Goal: Information Seeking & Learning: Learn about a topic

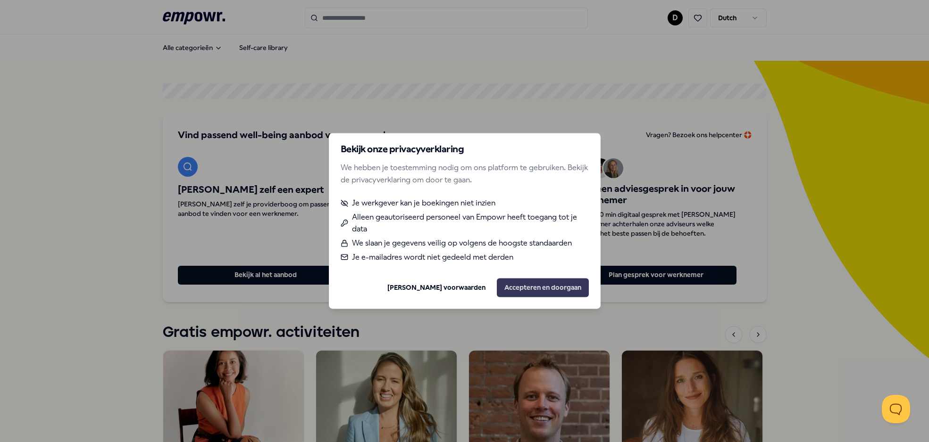
click at [562, 290] on button "Accepteren en doorgaan" at bounding box center [543, 288] width 92 height 19
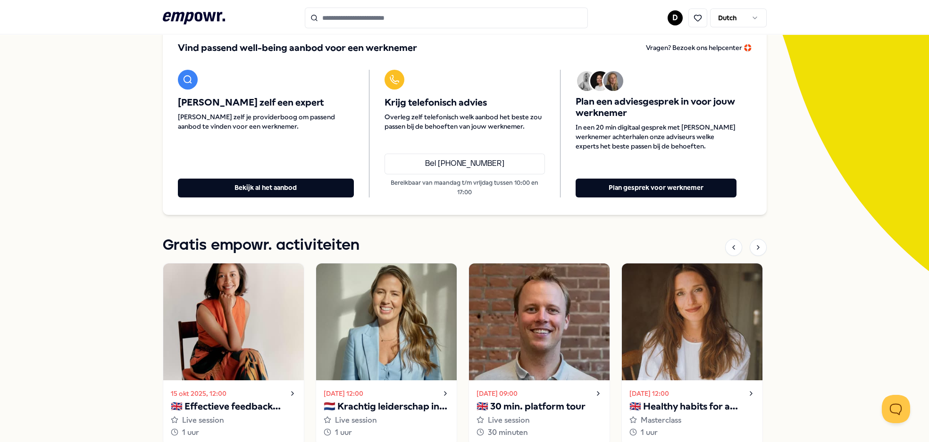
scroll to position [34, 0]
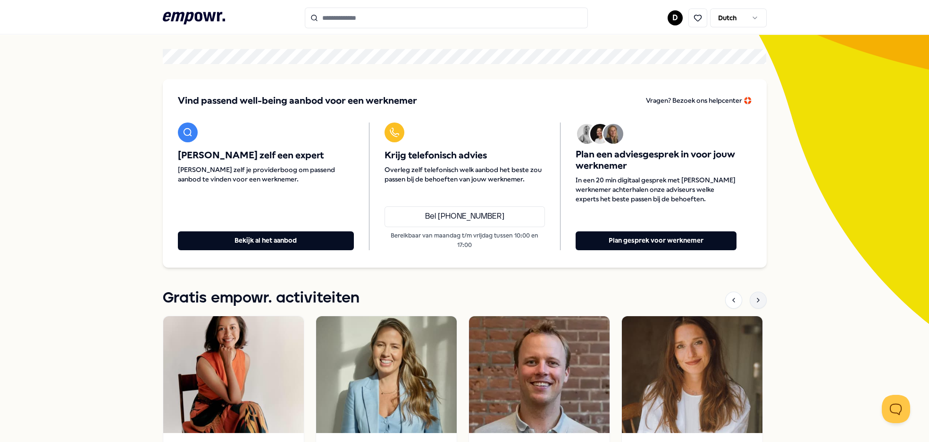
click at [758, 301] on icon at bounding box center [758, 301] width 8 height 8
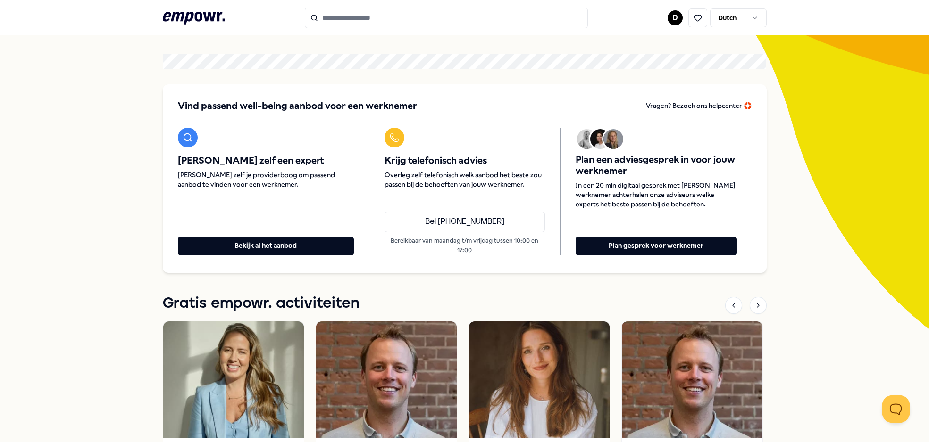
scroll to position [0, 0]
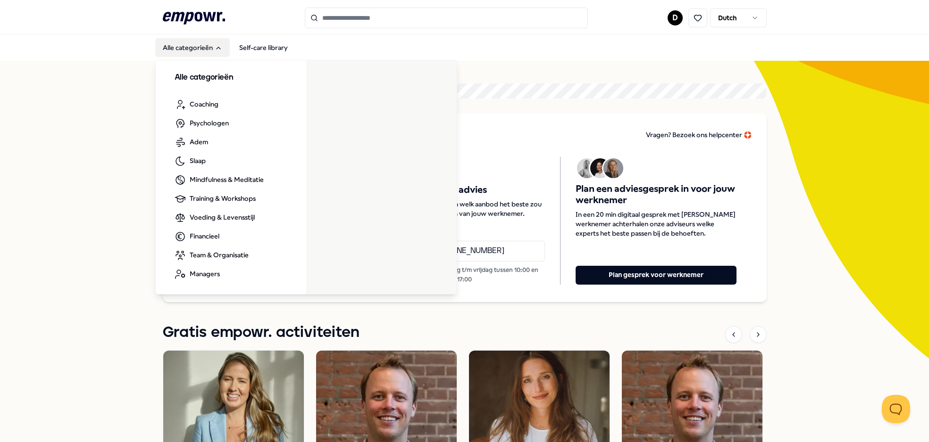
click at [208, 44] on button "Alle categorieën" at bounding box center [192, 47] width 75 height 19
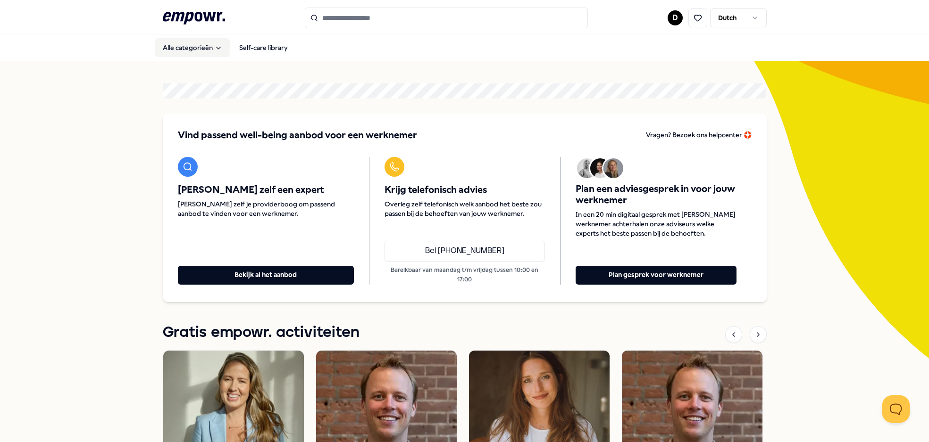
click at [208, 44] on button "Alle categorieën" at bounding box center [192, 47] width 75 height 19
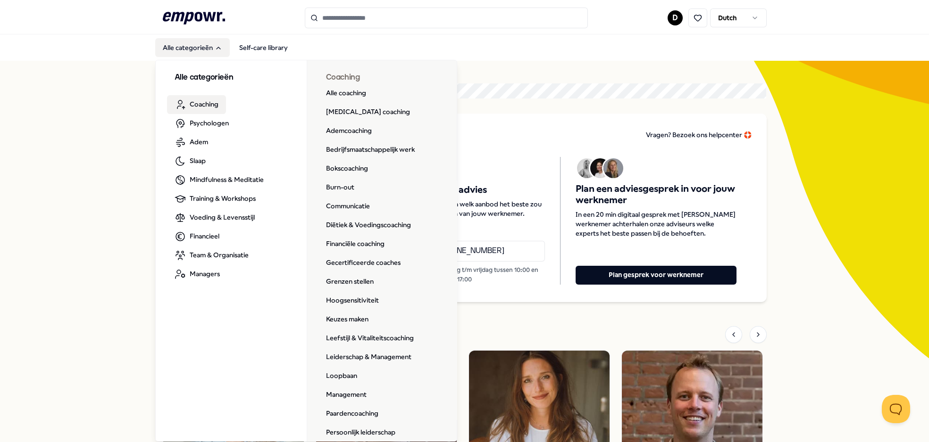
click at [208, 96] on link "Coaching" at bounding box center [196, 104] width 59 height 19
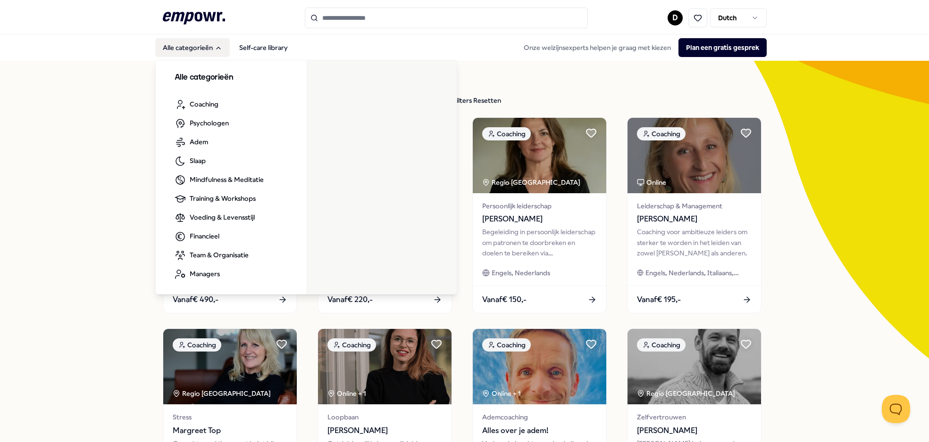
click at [187, 51] on button "Alle categorieën" at bounding box center [192, 47] width 75 height 19
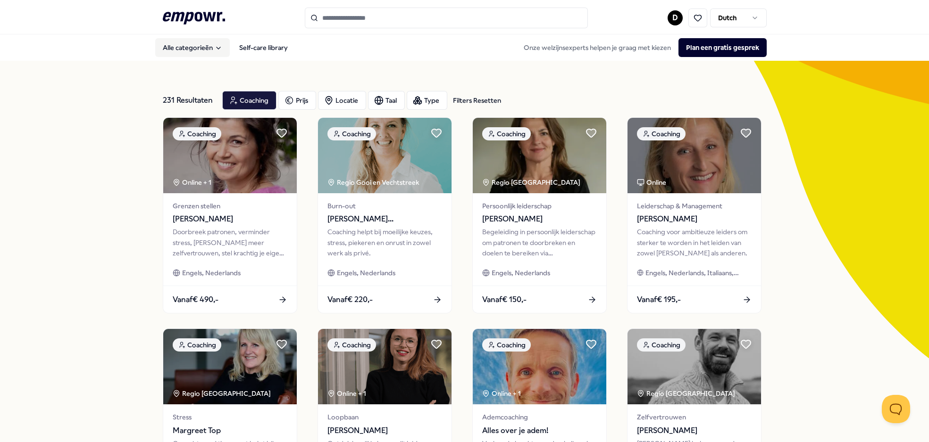
click at [187, 51] on button "Alle categorieën" at bounding box center [192, 47] width 75 height 19
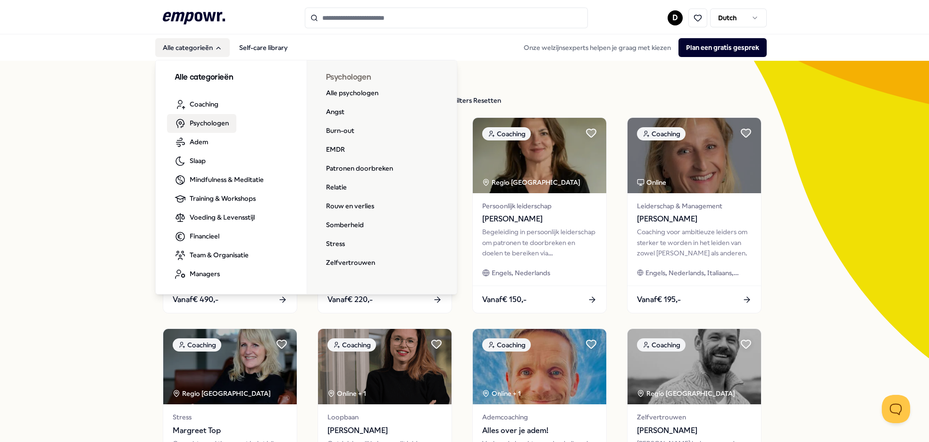
click at [224, 122] on span "Psychologen" at bounding box center [209, 123] width 39 height 10
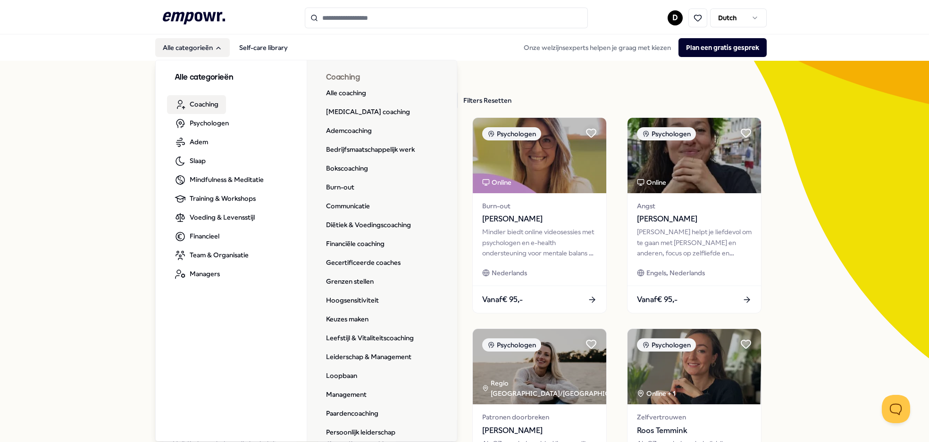
click at [208, 105] on span "Coaching" at bounding box center [204, 104] width 29 height 10
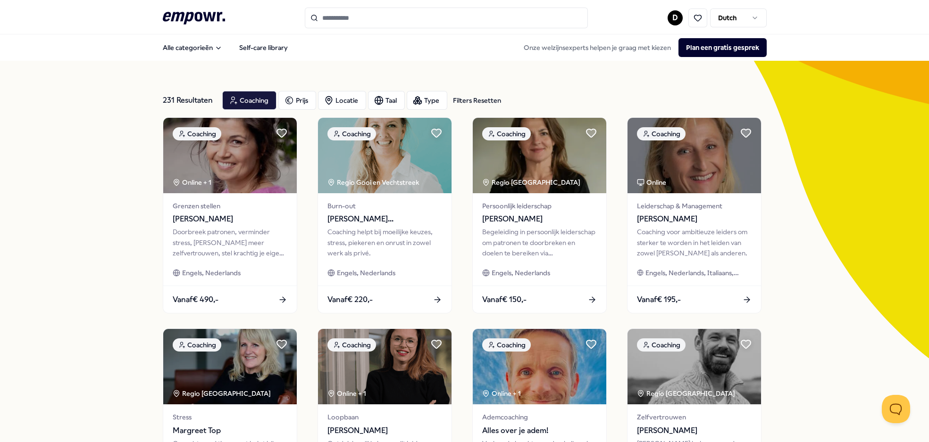
click at [428, 17] on input "Search for products, categories or subcategories" at bounding box center [446, 18] width 283 height 21
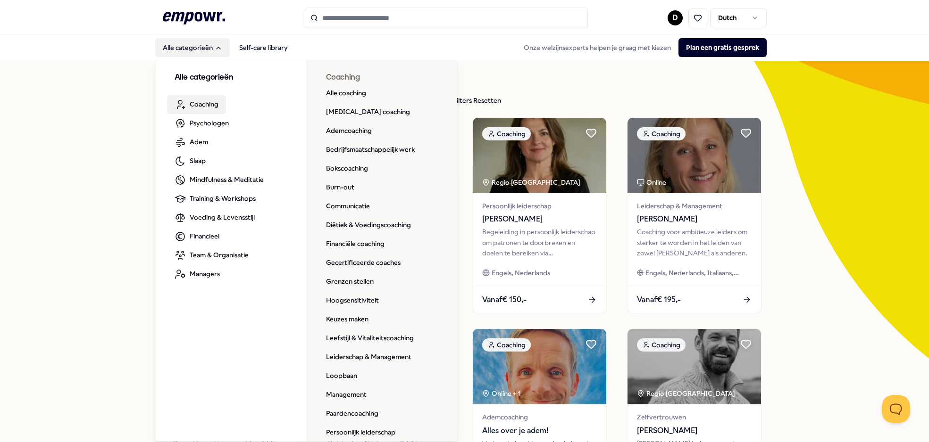
click at [194, 104] on span "Coaching" at bounding box center [204, 104] width 29 height 10
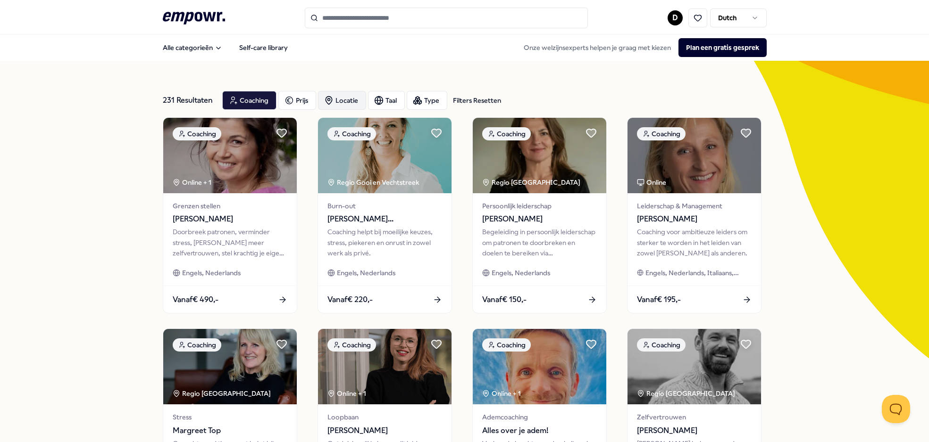
click at [354, 97] on div "Locatie" at bounding box center [342, 100] width 48 height 19
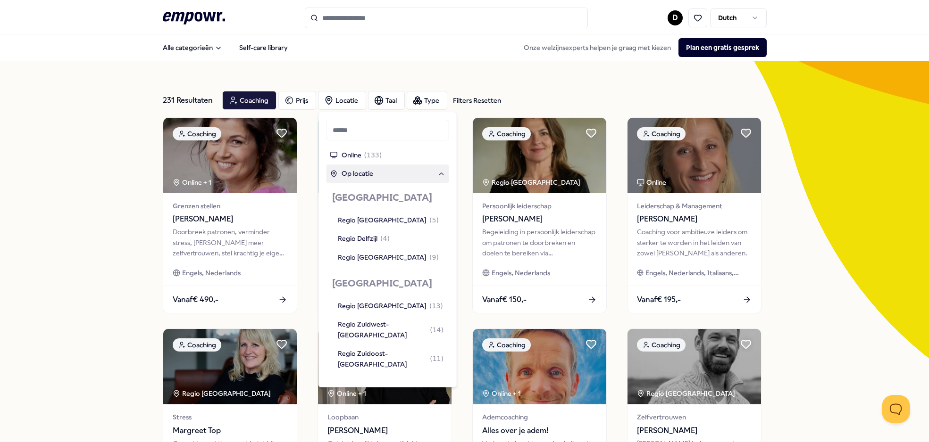
click at [378, 175] on div "Op locatie" at bounding box center [387, 173] width 115 height 10
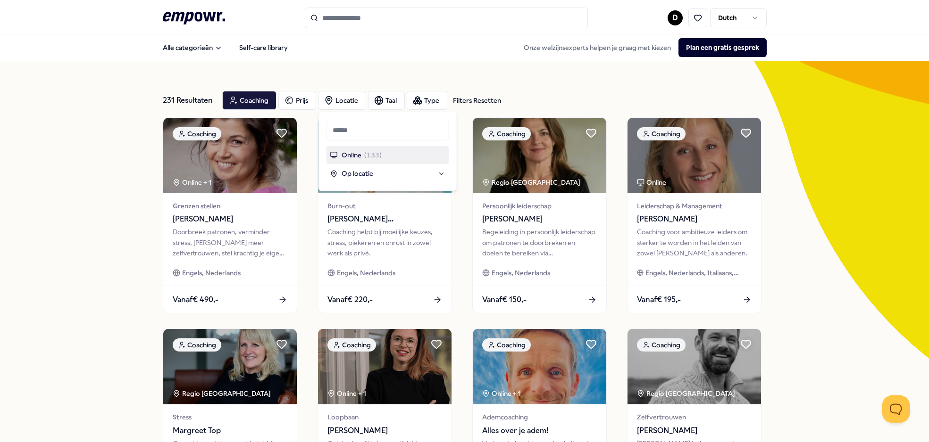
click at [356, 159] on span "Online" at bounding box center [351, 155] width 20 height 10
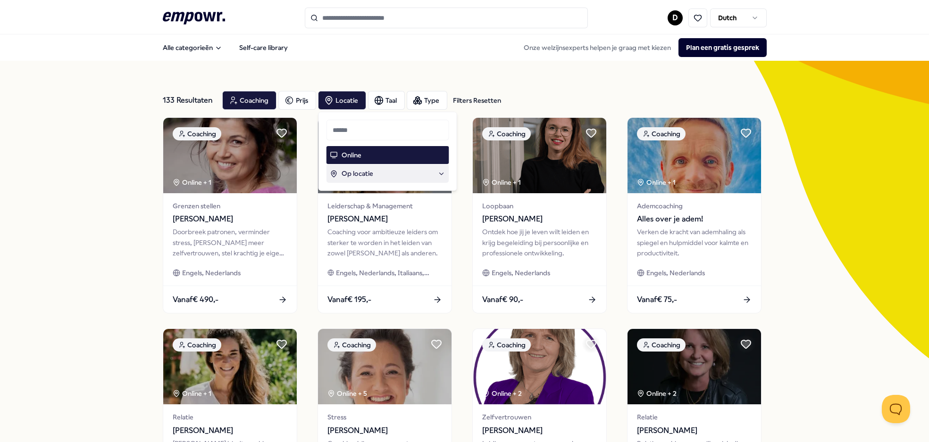
click at [358, 170] on span "Op locatie" at bounding box center [357, 173] width 32 height 10
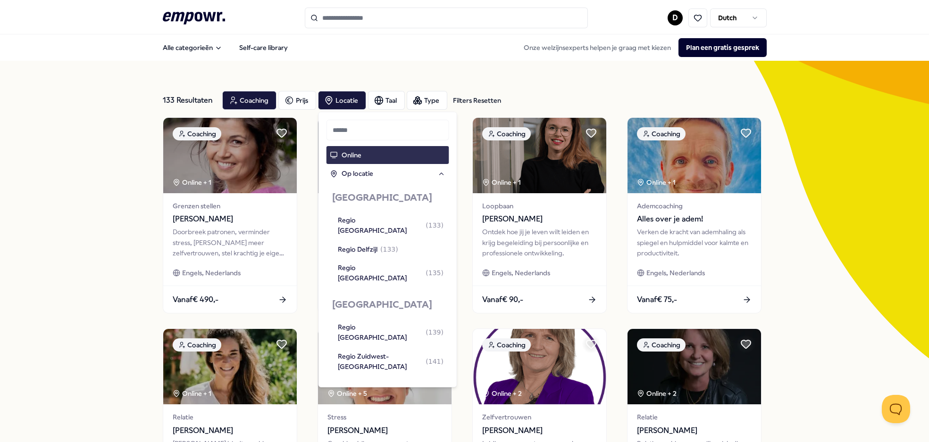
click at [363, 160] on div "Online" at bounding box center [387, 155] width 123 height 18
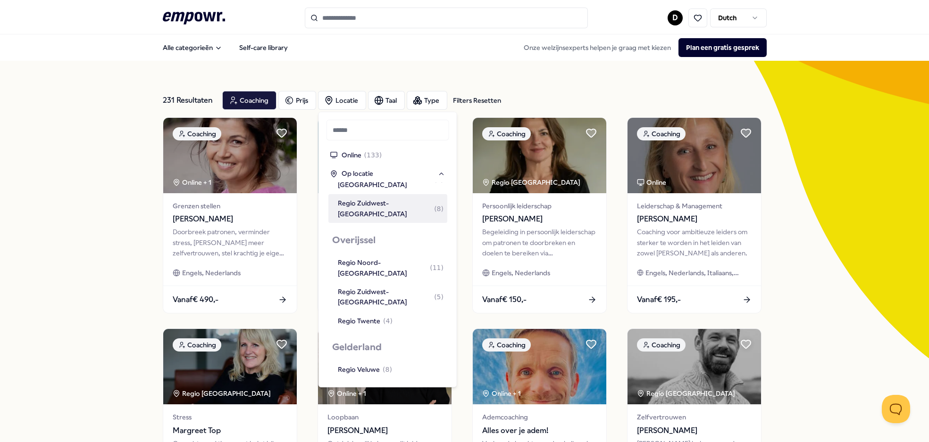
scroll to position [248, 0]
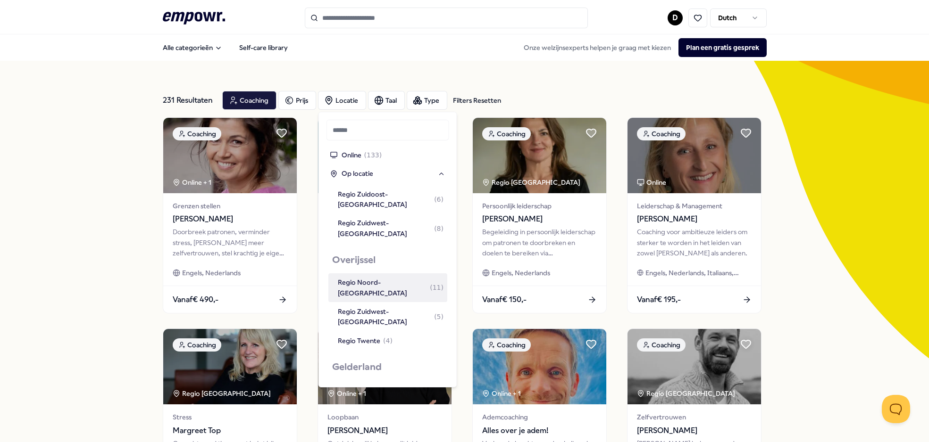
click at [405, 274] on div "Regio Noord-[GEOGRAPHIC_DATA] ( 11 )" at bounding box center [387, 288] width 119 height 29
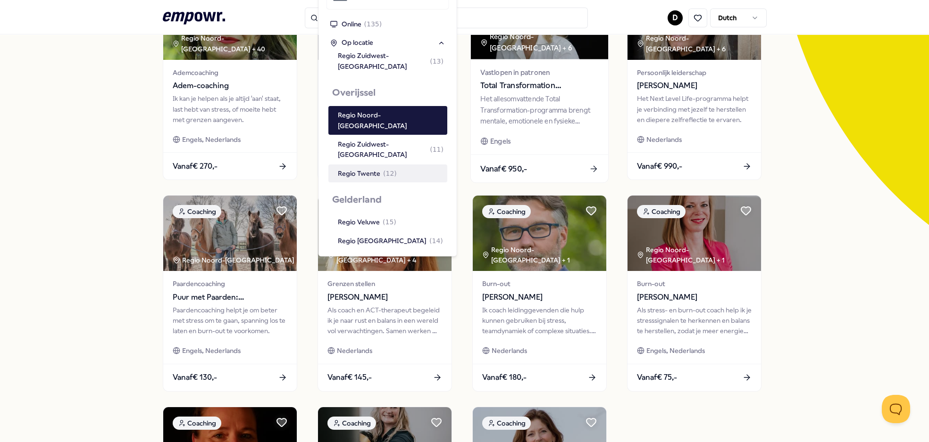
scroll to position [131, 0]
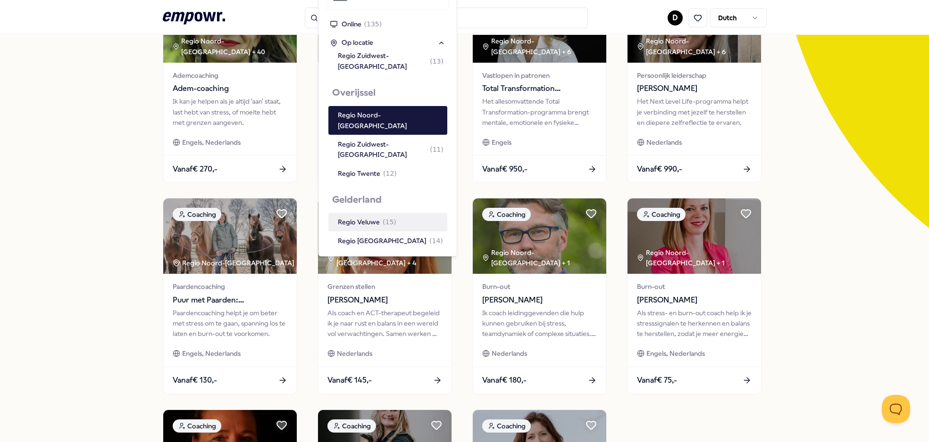
click at [377, 217] on div "Regio Veluwe ( 15 )" at bounding box center [367, 222] width 58 height 10
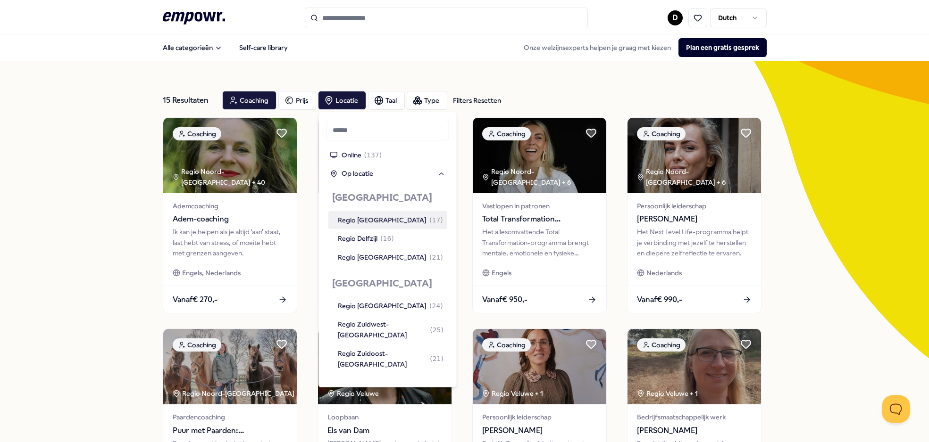
click at [386, 23] on input "Search for products, categories or subcategories" at bounding box center [446, 18] width 283 height 21
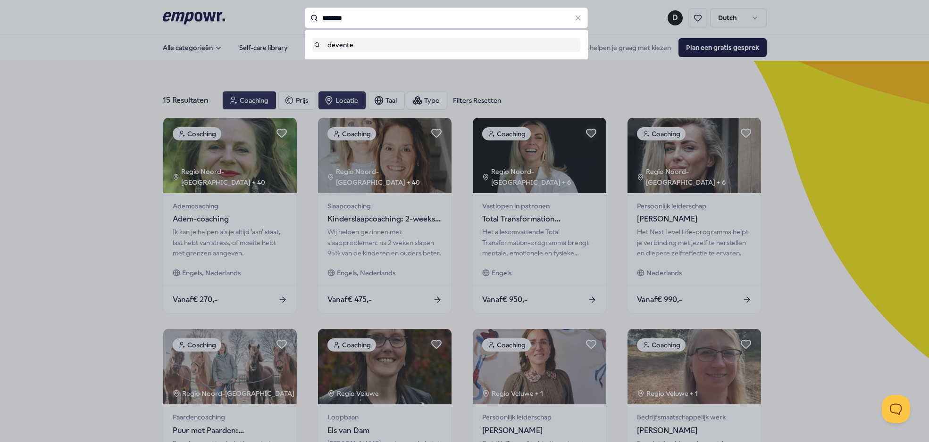
type input "********"
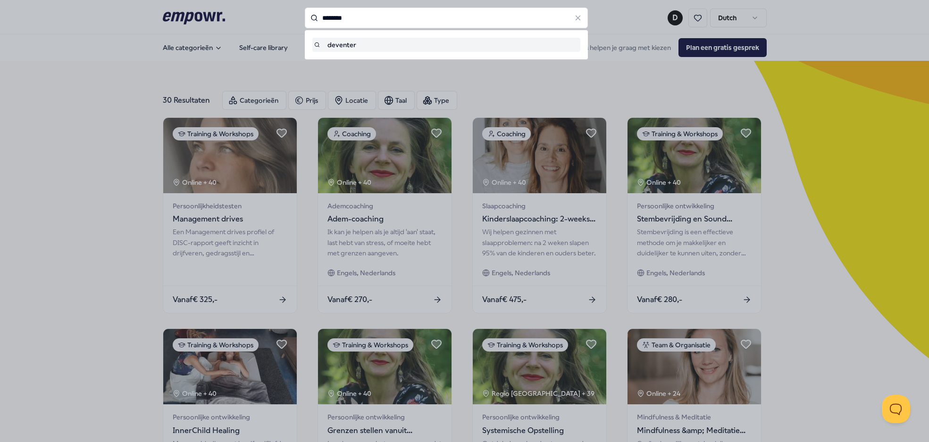
drag, startPoint x: 401, startPoint y: 18, endPoint x: 148, endPoint y: 17, distance: 252.8
click at [305, 17] on div "******** deventer" at bounding box center [446, 18] width 283 height 21
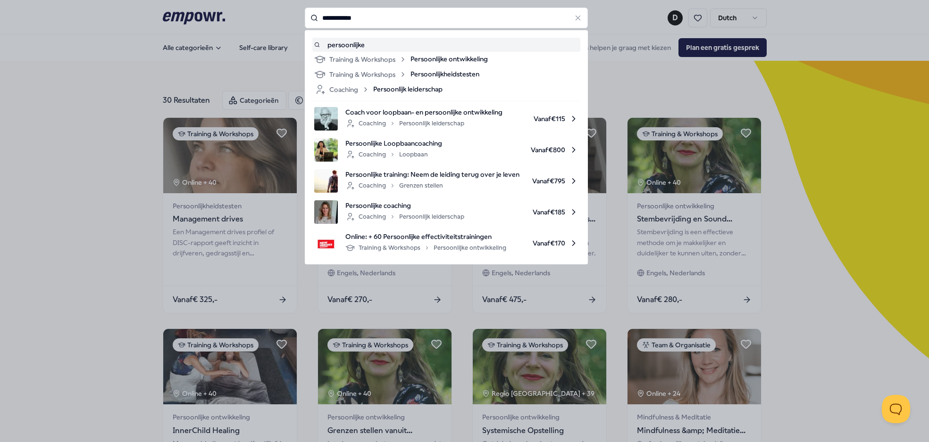
type input "**********"
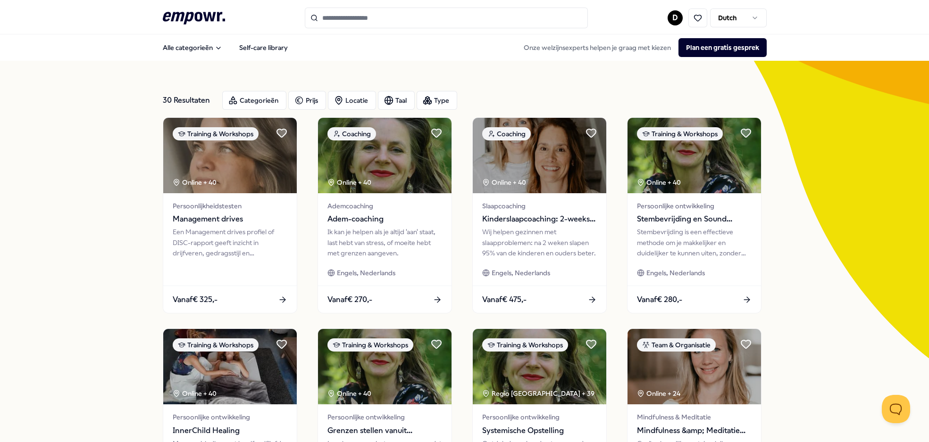
type input "**********"
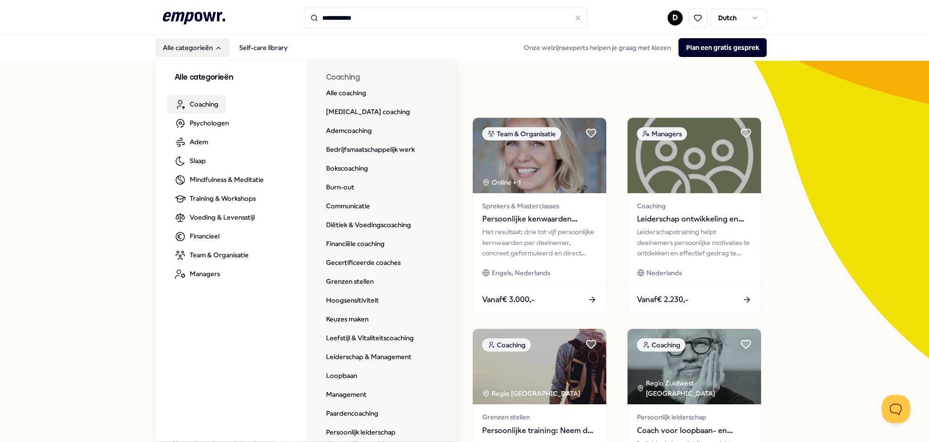
click at [196, 106] on span "Coaching" at bounding box center [204, 104] width 29 height 10
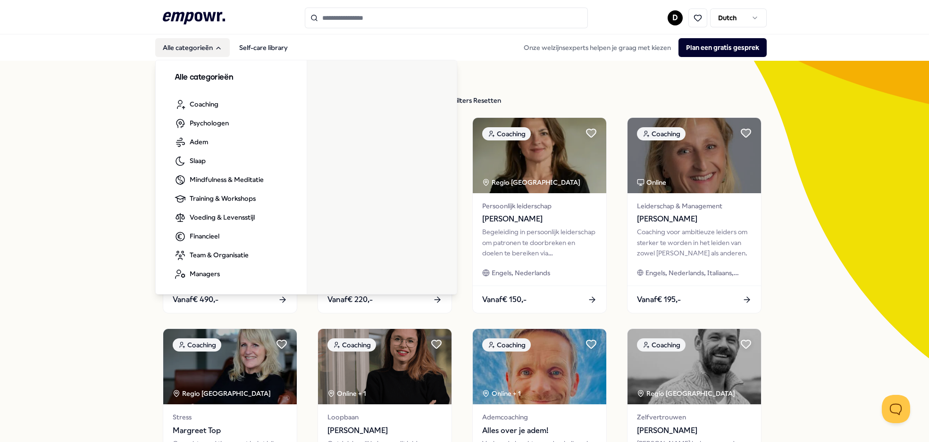
click at [190, 50] on button "Alle categorieën" at bounding box center [192, 47] width 75 height 19
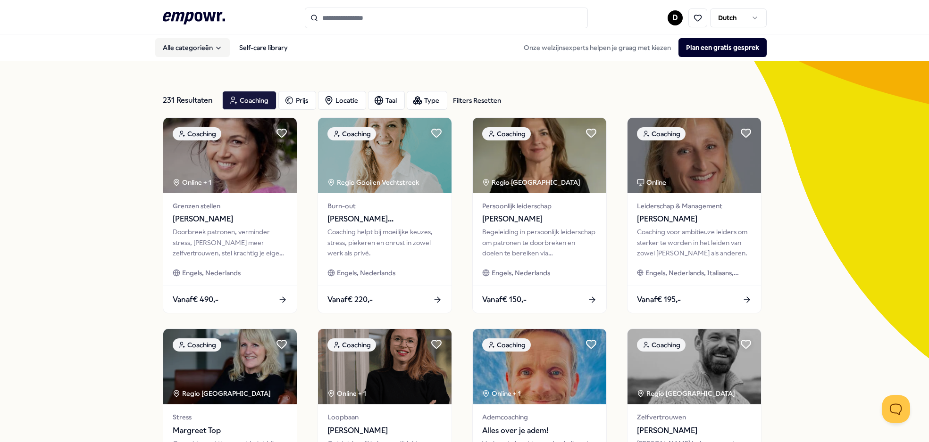
click at [200, 44] on button "Alle categorieën" at bounding box center [192, 47] width 75 height 19
click at [199, 49] on button "Alle categorieën" at bounding box center [192, 47] width 75 height 19
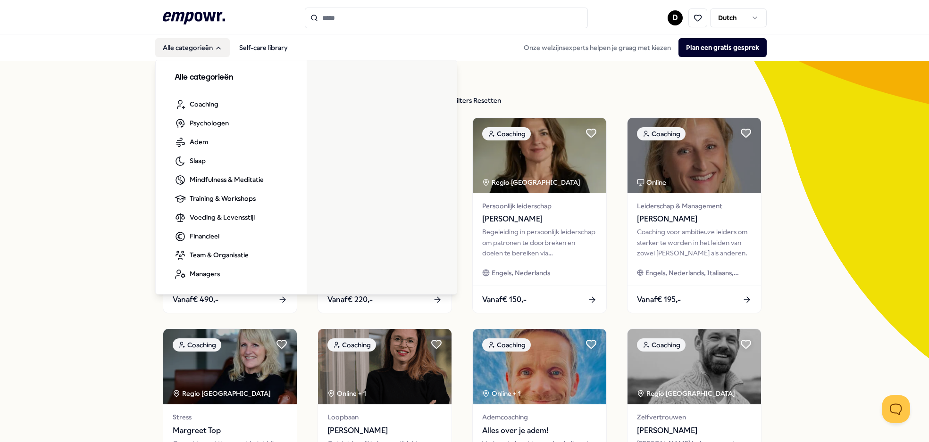
click at [222, 52] on button "Alle categorieën" at bounding box center [192, 47] width 75 height 19
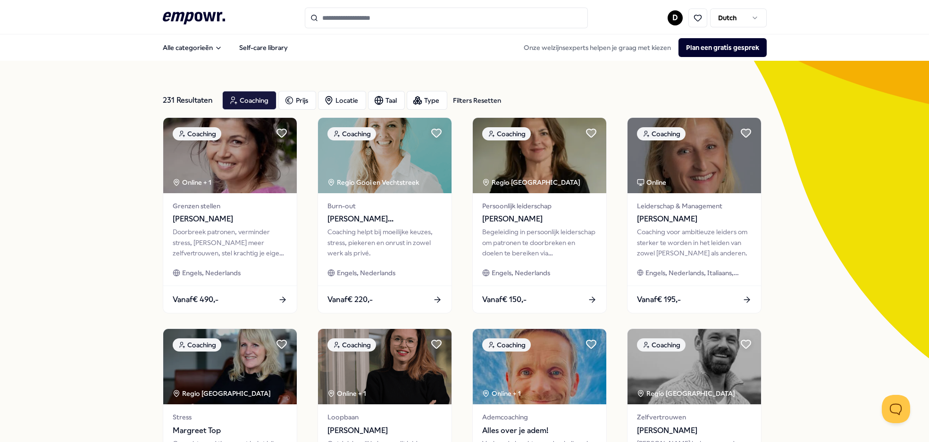
click at [215, 59] on nav "Alle categorieën Self-care library Onze welzijnsexperts helpen je graag met kie…" at bounding box center [464, 47] width 929 height 26
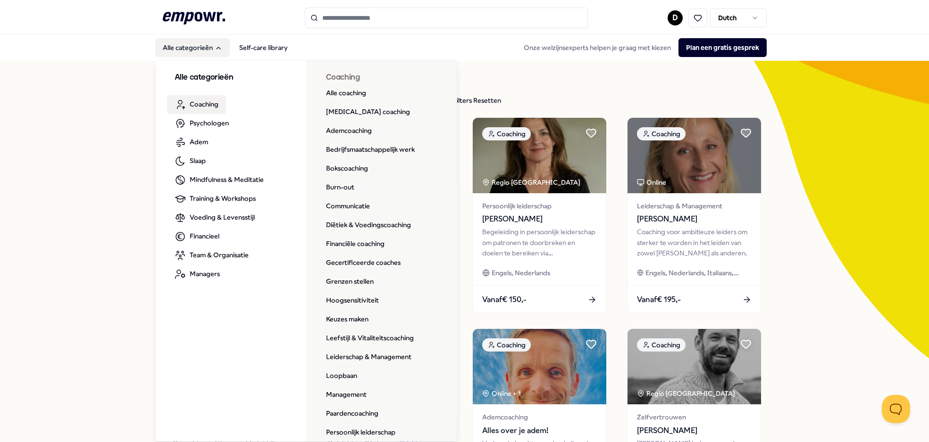
click at [200, 100] on span "Coaching" at bounding box center [204, 104] width 29 height 10
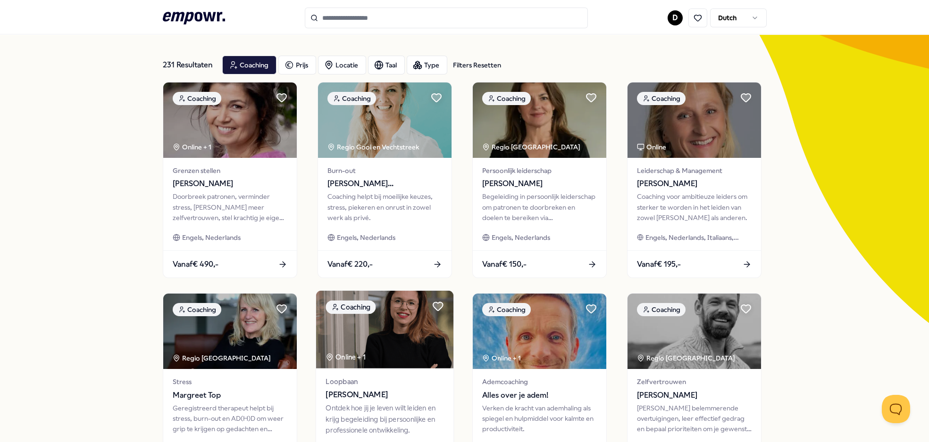
scroll to position [33, 0]
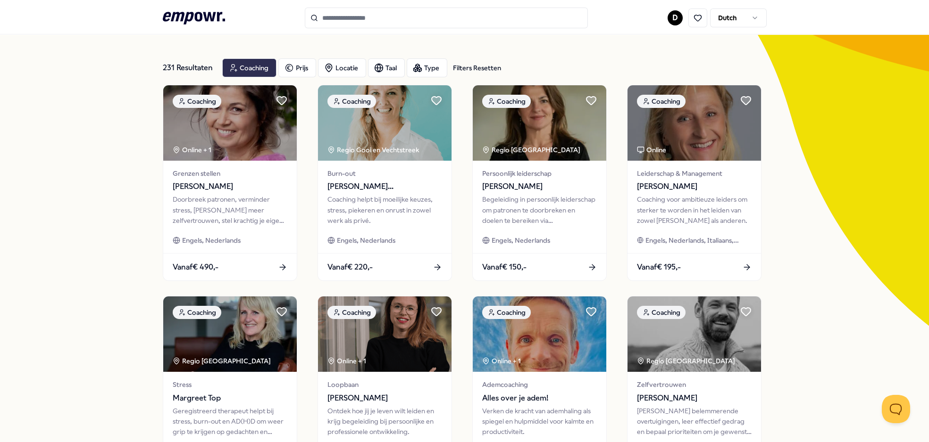
click at [257, 73] on div "Coaching" at bounding box center [249, 67] width 54 height 19
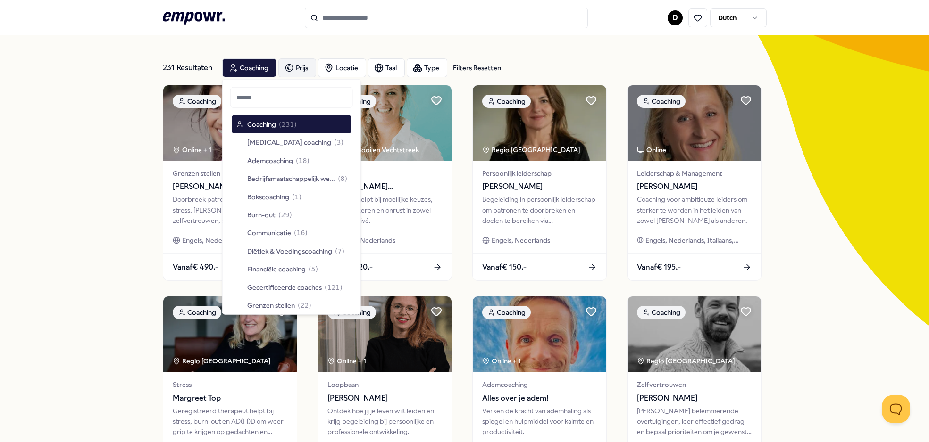
click at [289, 68] on icon "button" at bounding box center [288, 67] width 9 height 11
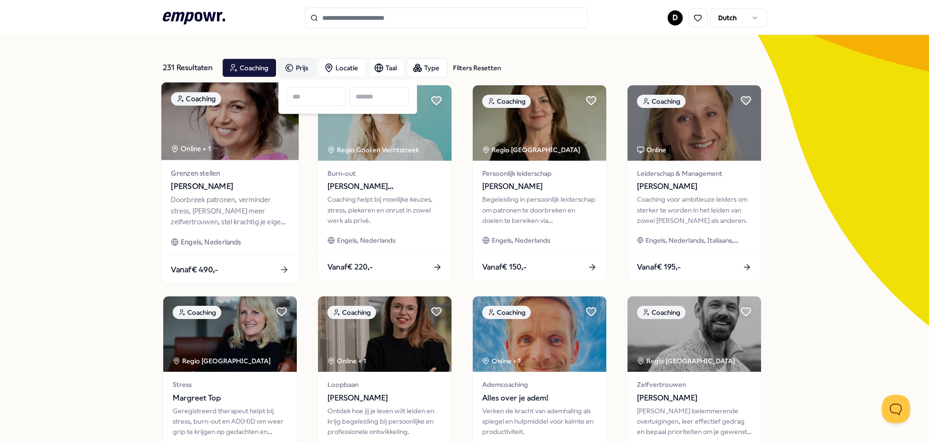
click at [249, 149] on img at bounding box center [229, 122] width 137 height 78
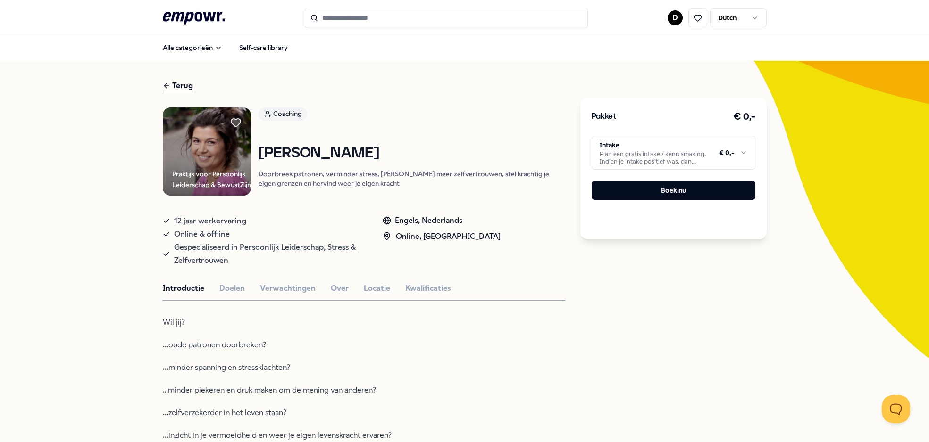
click at [183, 87] on div "Terug" at bounding box center [178, 86] width 30 height 13
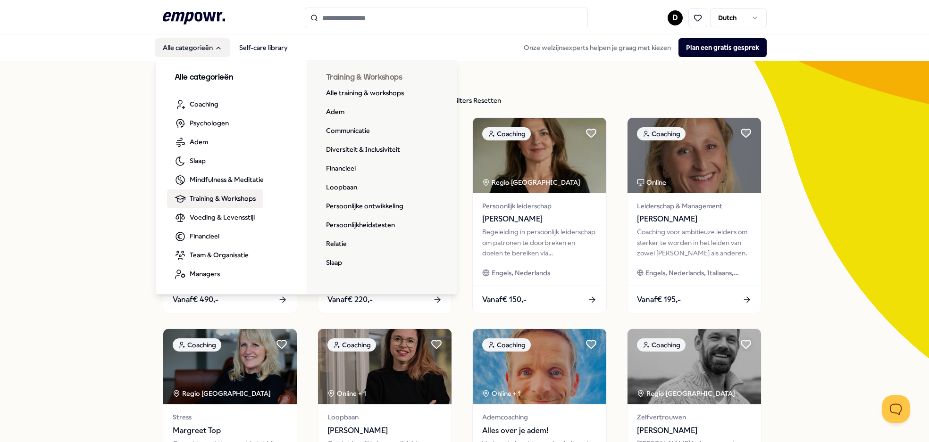
click at [233, 202] on span "Training & Workshops" at bounding box center [223, 198] width 66 height 10
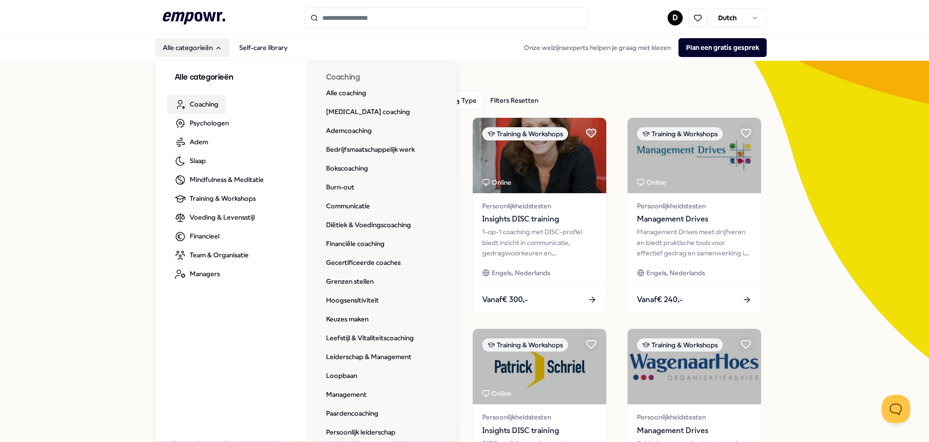
click at [207, 104] on span "Coaching" at bounding box center [204, 104] width 29 height 10
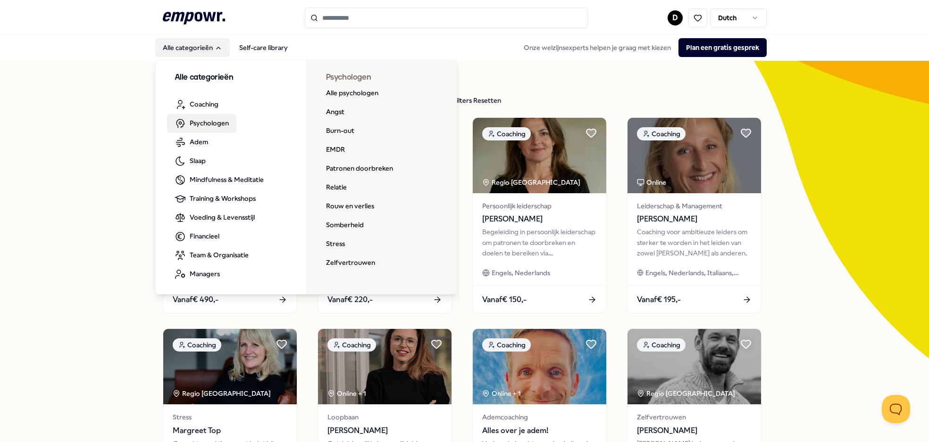
click at [199, 120] on span "Psychologen" at bounding box center [209, 123] width 39 height 10
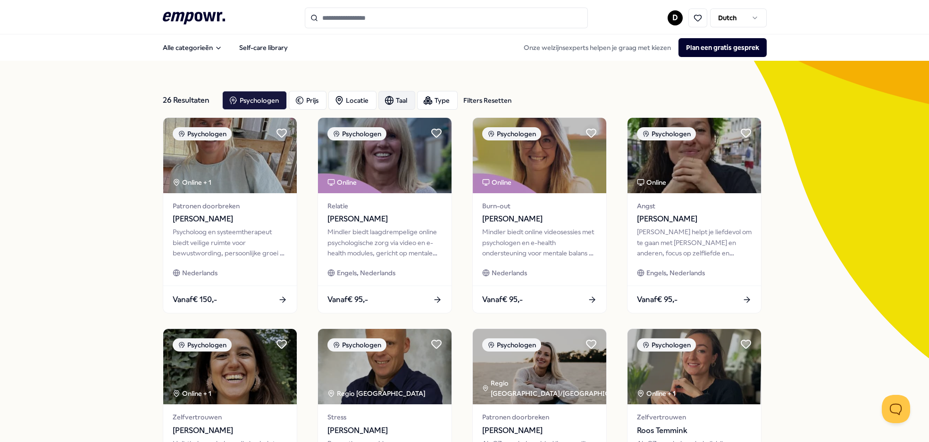
click at [393, 100] on div "Taal" at bounding box center [396, 100] width 37 height 19
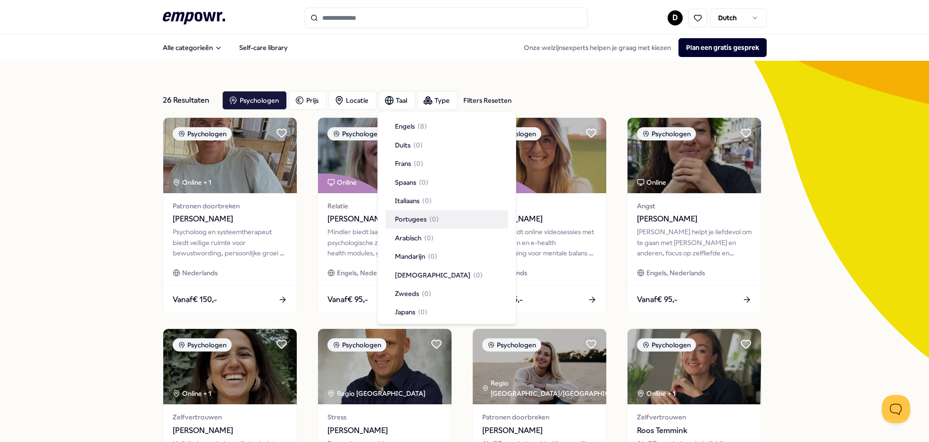
scroll to position [26, 0]
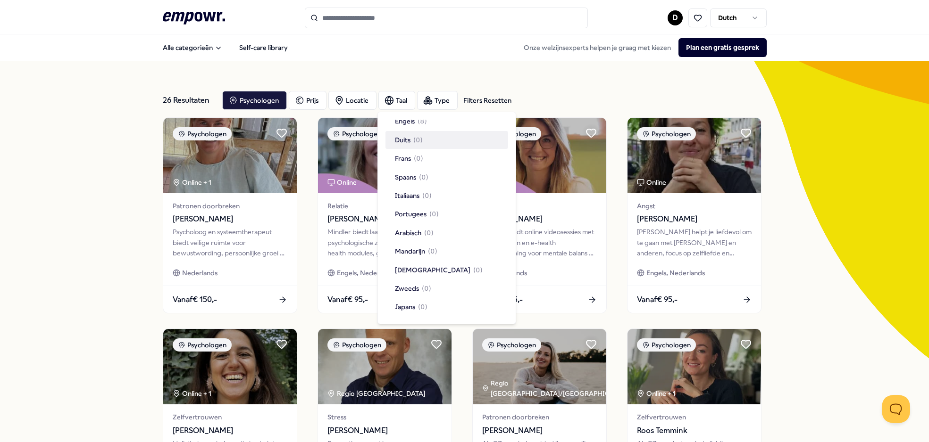
click at [189, 97] on div "26 Resultaten Filters Resetten" at bounding box center [189, 100] width 52 height 19
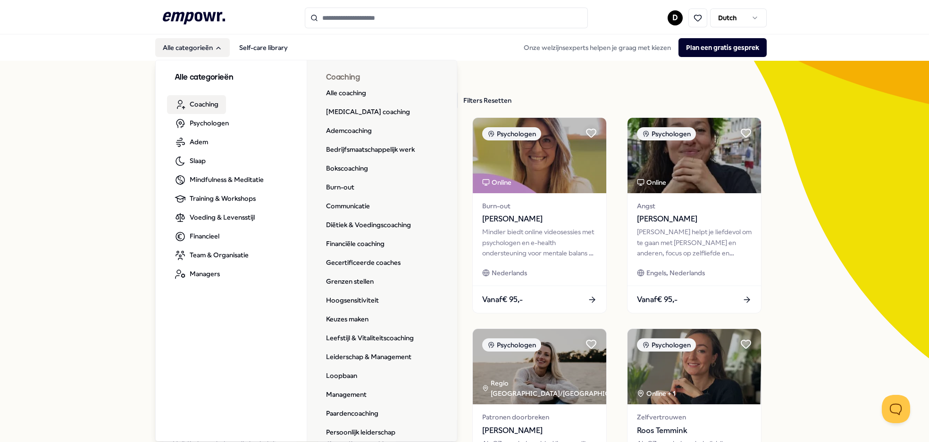
click at [205, 103] on span "Coaching" at bounding box center [204, 104] width 29 height 10
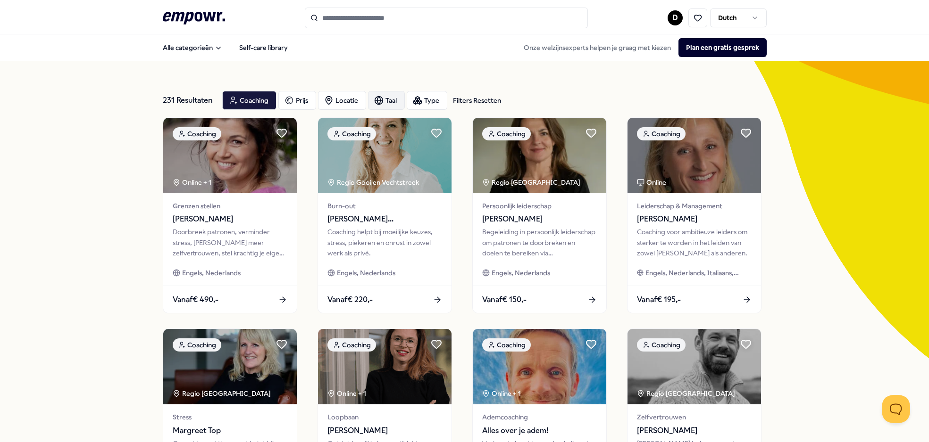
click at [395, 99] on div "Taal" at bounding box center [386, 100] width 37 height 19
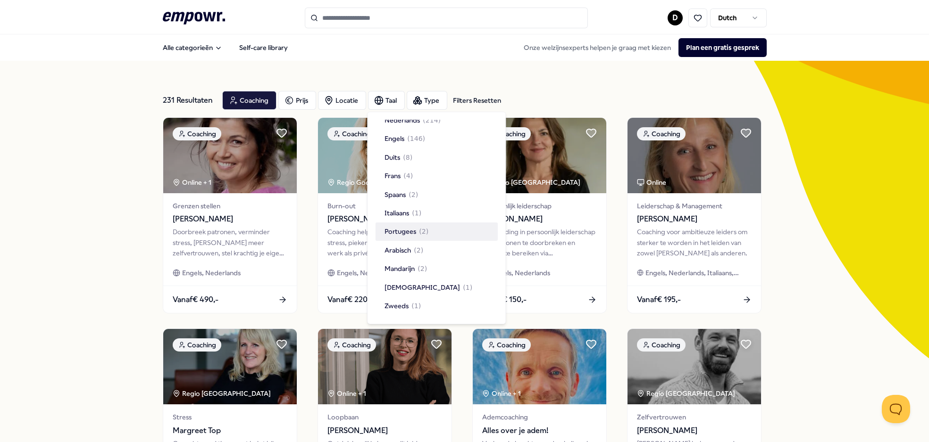
scroll to position [14, 0]
click at [262, 104] on div "Coaching" at bounding box center [249, 100] width 54 height 19
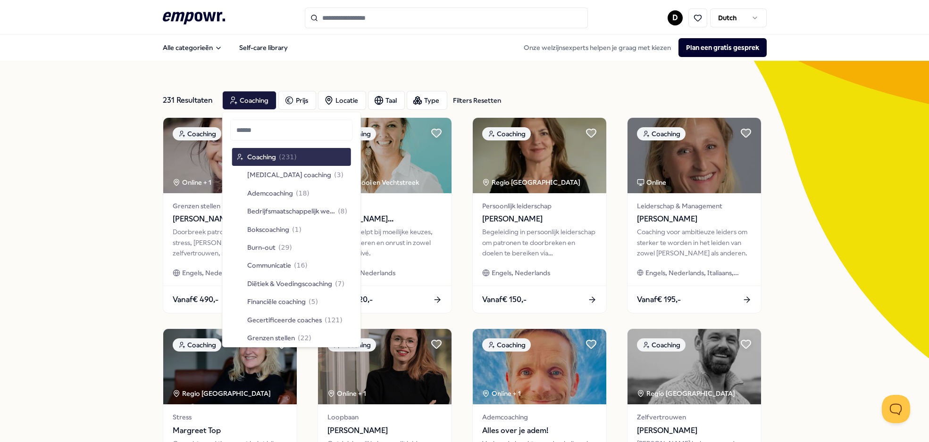
click at [276, 159] on div "Coaching ( 231 )" at bounding box center [266, 157] width 61 height 10
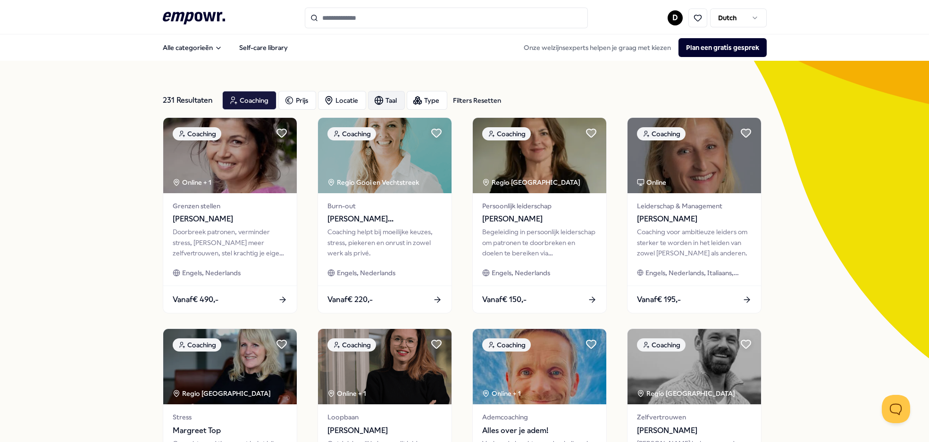
click at [387, 106] on div "Taal" at bounding box center [386, 100] width 37 height 19
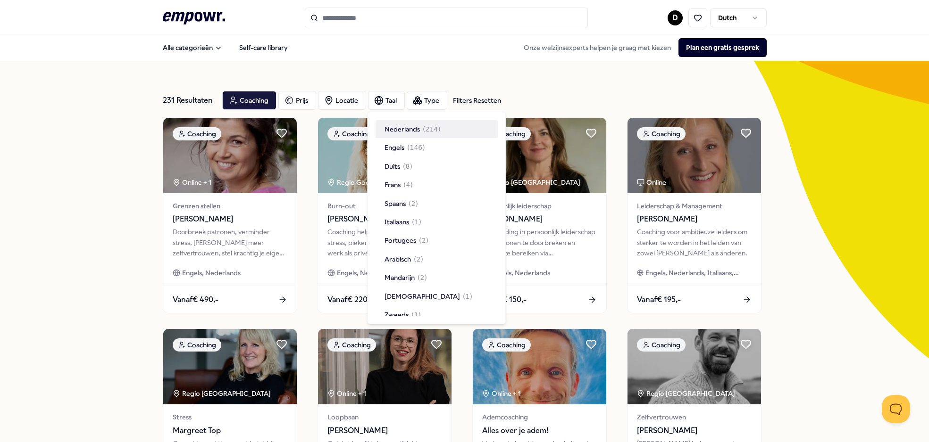
click at [364, 57] on div "Alle categorieën Self-care library Onze welzijnsexperts helpen je graag met kie…" at bounding box center [465, 47] width 604 height 23
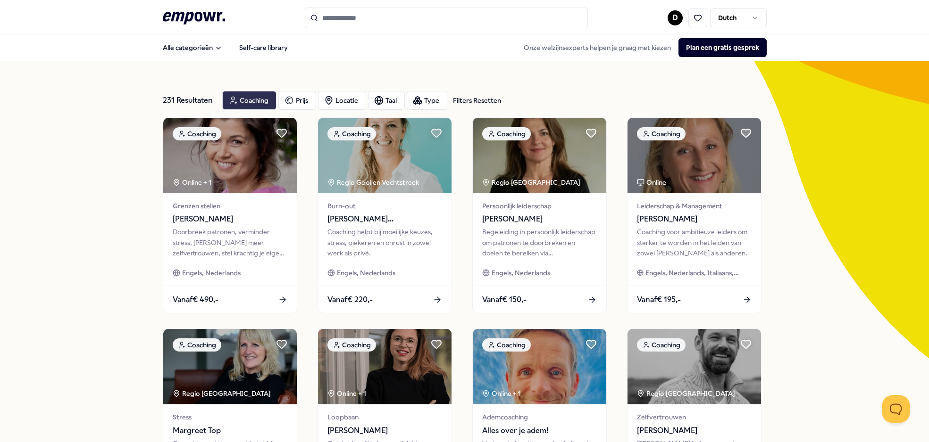
click at [258, 100] on div "Coaching" at bounding box center [249, 100] width 54 height 19
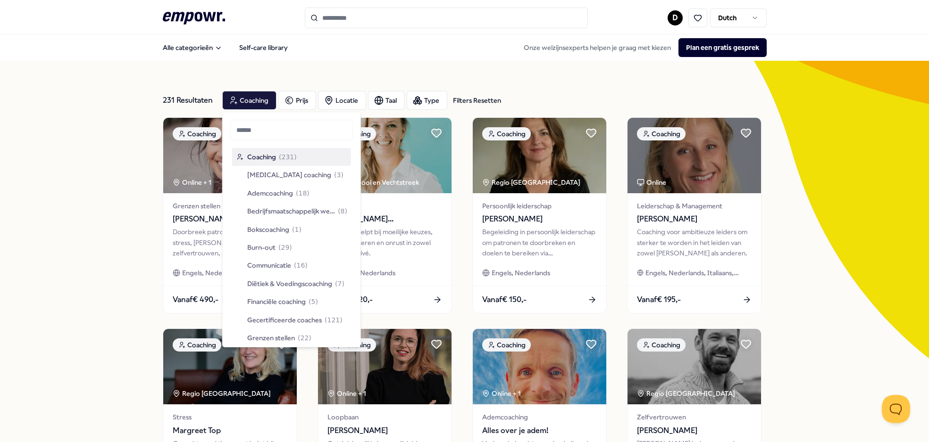
click at [413, 61] on div "231 Resultaten Filters Resetten Coaching [PERSON_NAME] Taal Type Filters Resett…" at bounding box center [465, 429] width 604 height 736
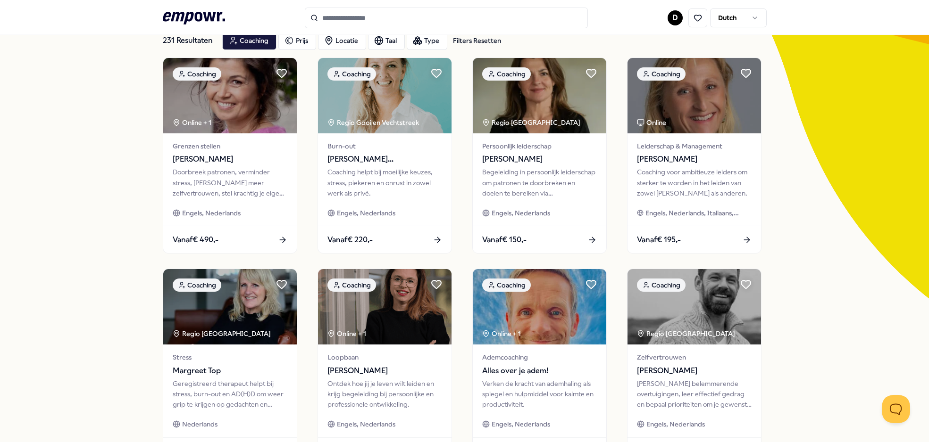
scroll to position [59, 0]
click at [401, 249] on div "Vanaf € 220,-" at bounding box center [384, 243] width 137 height 28
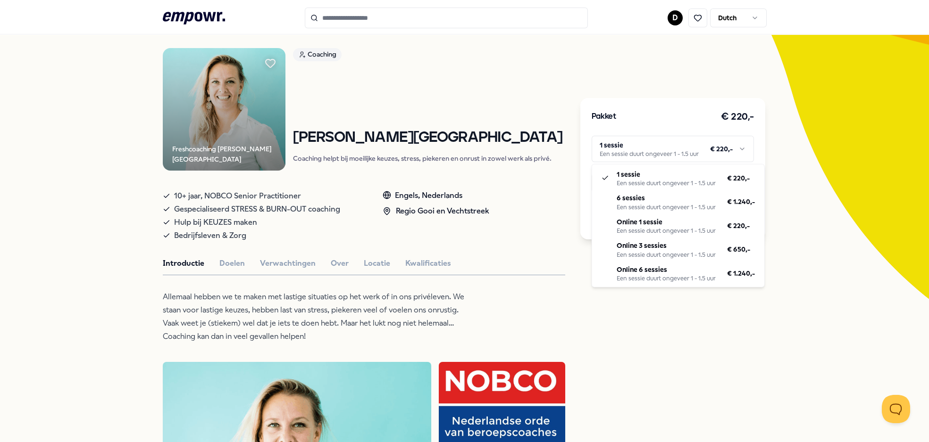
click at [702, 143] on html ".empowr-logo_svg__cls-1{fill:#03032f} D Dutch Alle categorieën Self-care librar…" at bounding box center [464, 221] width 929 height 442
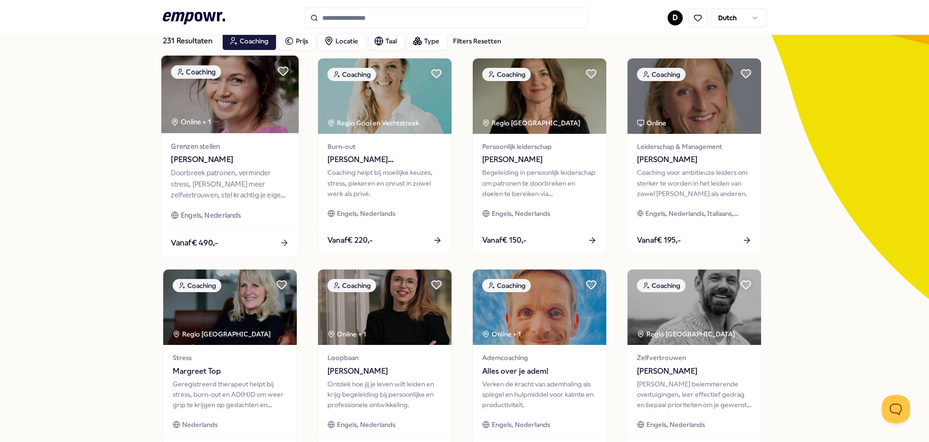
click at [218, 239] on span "Vanaf € 490,-" at bounding box center [194, 243] width 47 height 12
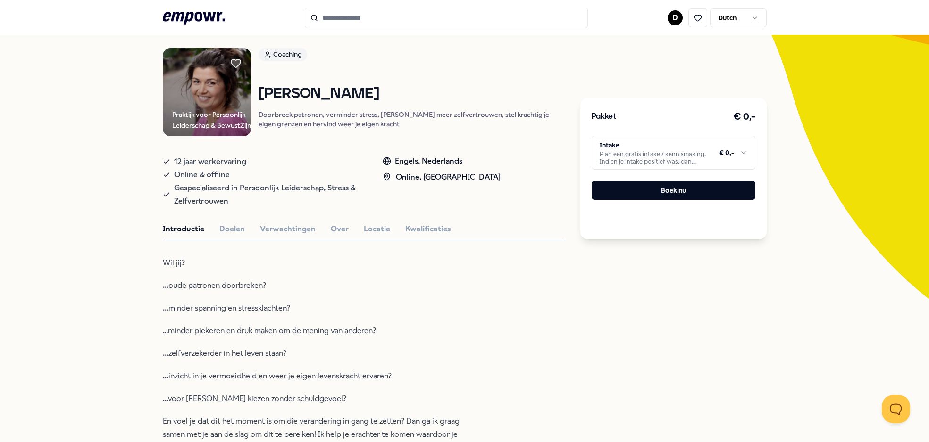
click at [720, 160] on html ".empowr-logo_svg__cls-1{fill:#03032f} D Dutch Alle categorieën Self-care librar…" at bounding box center [464, 221] width 929 height 442
click at [348, 22] on html ".empowr-logo_svg__cls-1{fill:#03032f} D Dutch Alle categorieën Self-care librar…" at bounding box center [464, 221] width 929 height 442
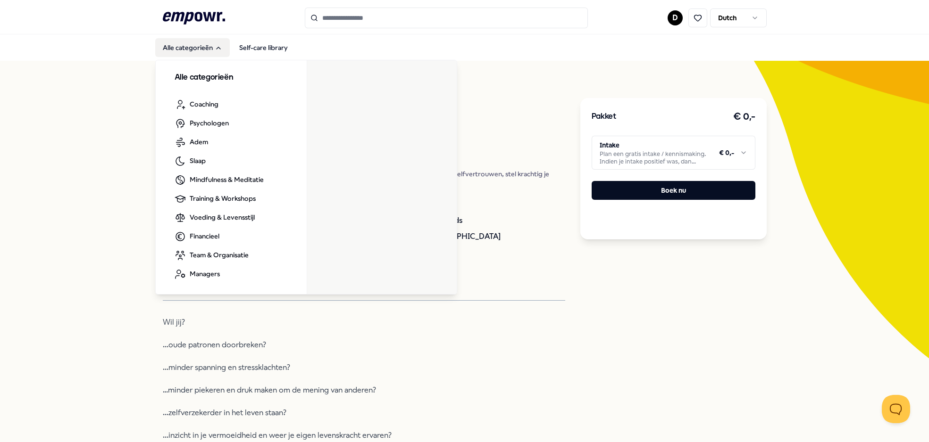
click at [206, 51] on button "Alle categorieën" at bounding box center [192, 47] width 75 height 19
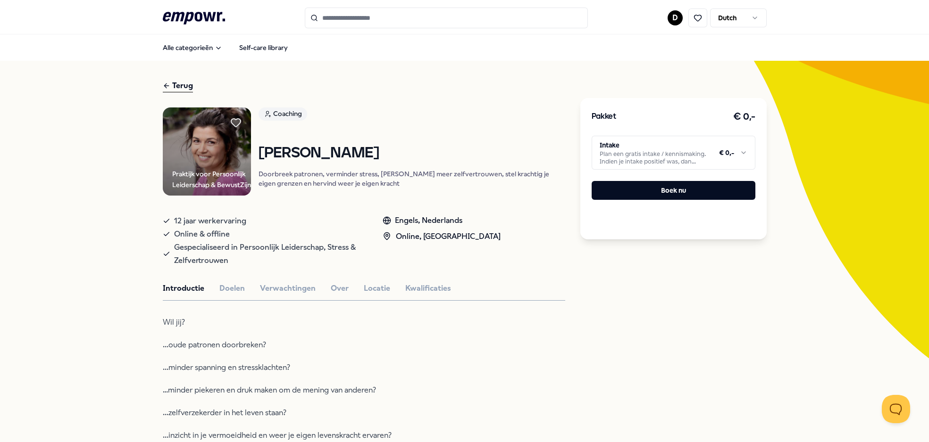
click at [329, 26] on input "Search for products, categories or subcategories" at bounding box center [446, 18] width 283 height 21
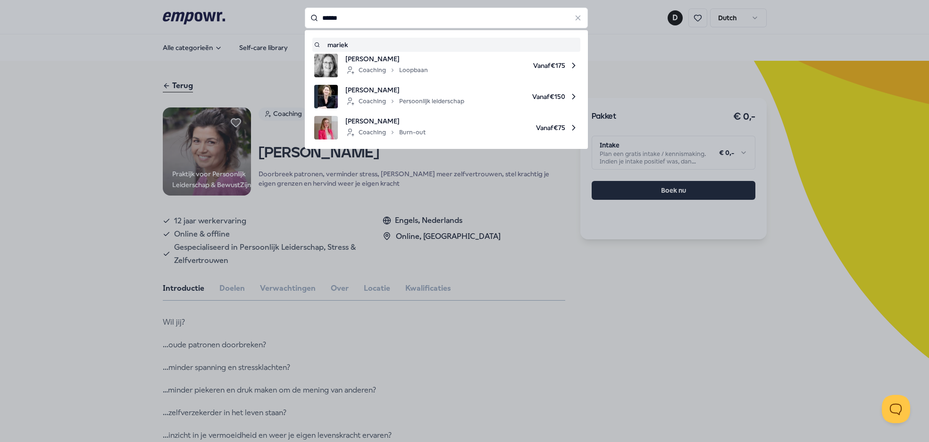
type input "******"
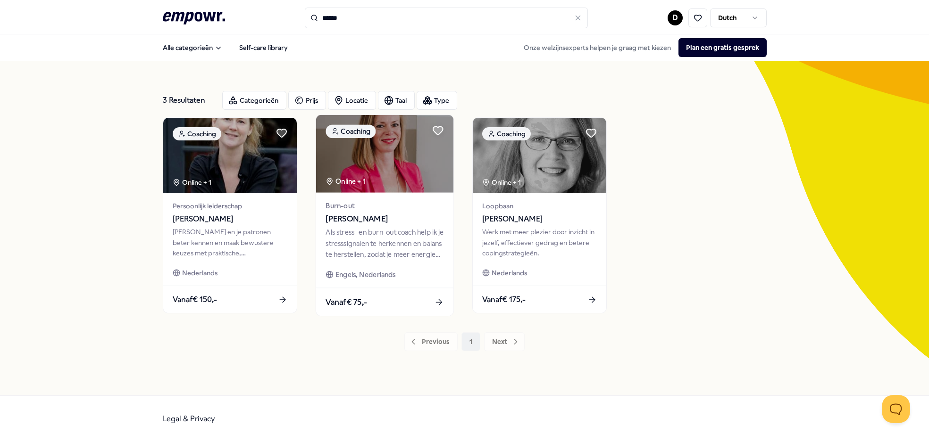
click at [389, 248] on div "Als stress- en burn-out coach help ik je stresssignalen te herkennen en balans …" at bounding box center [384, 243] width 118 height 33
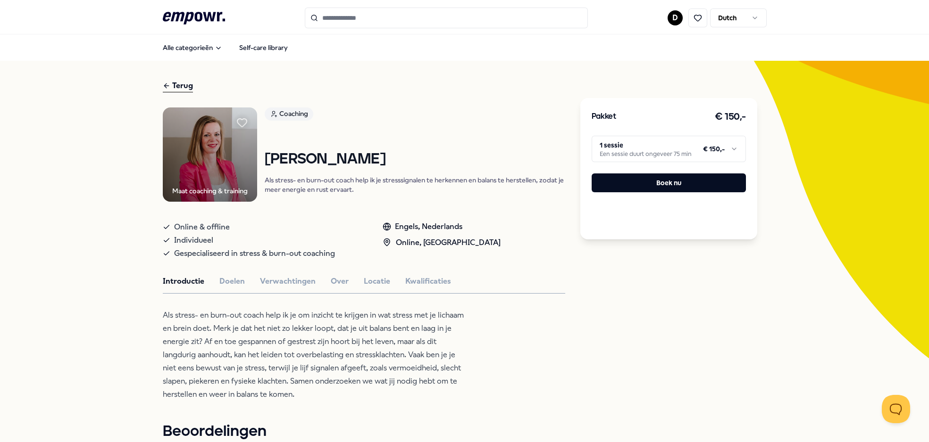
click at [704, 146] on html ".empowr-logo_svg__cls-1{fill:#03032f} D Dutch Alle categorieën Self-care librar…" at bounding box center [464, 221] width 929 height 442
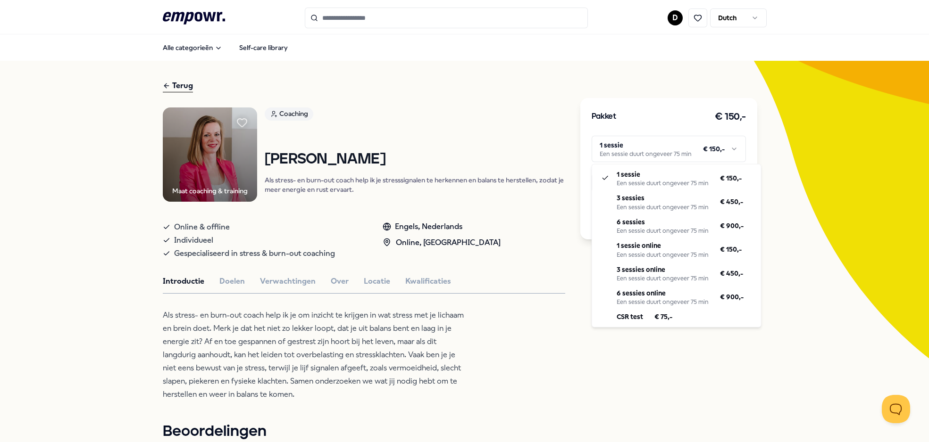
click at [172, 86] on html ".empowr-logo_svg__cls-1{fill:#03032f} D Dutch Alle categorieën Self-care librar…" at bounding box center [464, 221] width 929 height 442
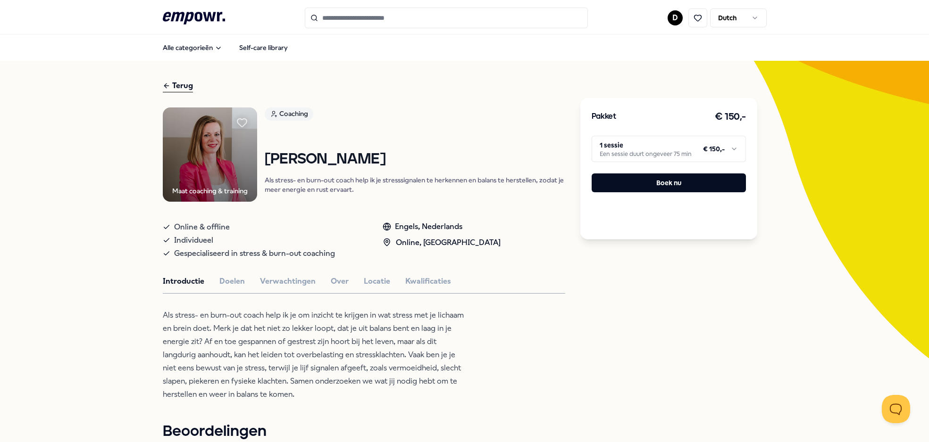
click at [186, 90] on div "Terug" at bounding box center [178, 86] width 30 height 13
type input "******"
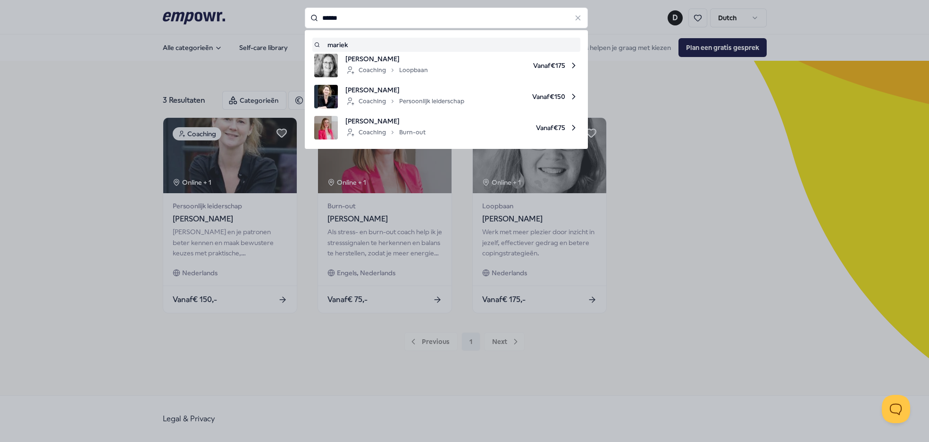
drag, startPoint x: 353, startPoint y: 21, endPoint x: 262, endPoint y: 28, distance: 91.3
click at [305, 27] on div "****** [PERSON_NAME] Coaching Loopbaan Vanaf € 175 [PERSON_NAME] Coaching Perso…" at bounding box center [446, 18] width 283 height 21
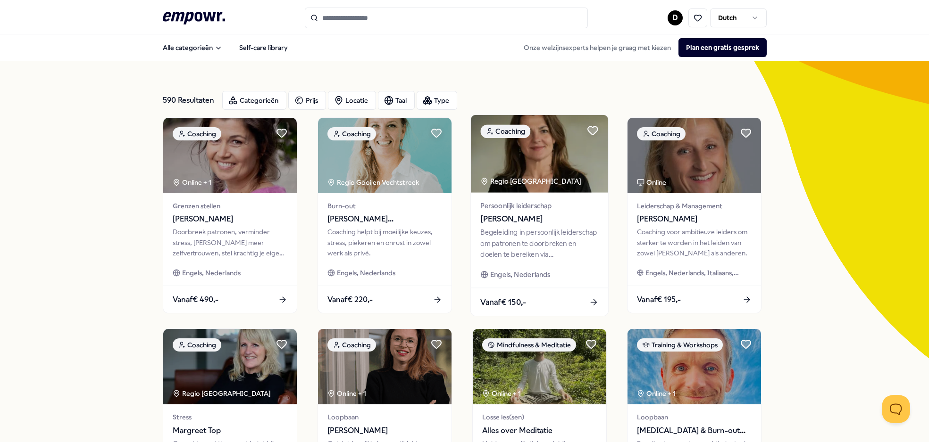
click at [576, 256] on div "Begeleiding in persoonlijk leiderschap om patronen te doorbreken en doelen te b…" at bounding box center [539, 243] width 118 height 33
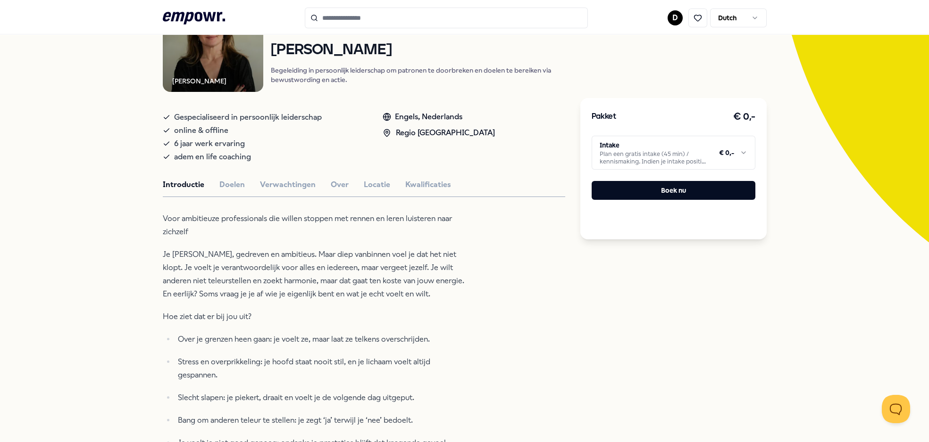
scroll to position [117, 0]
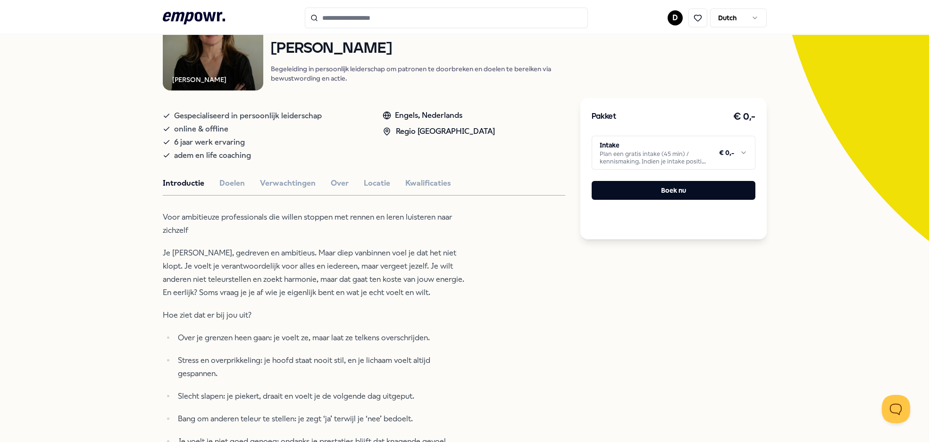
click at [745, 154] on html ".empowr-logo_svg__cls-1{fill:#03032f} D Dutch Alle categorieën Self-care librar…" at bounding box center [464, 221] width 929 height 442
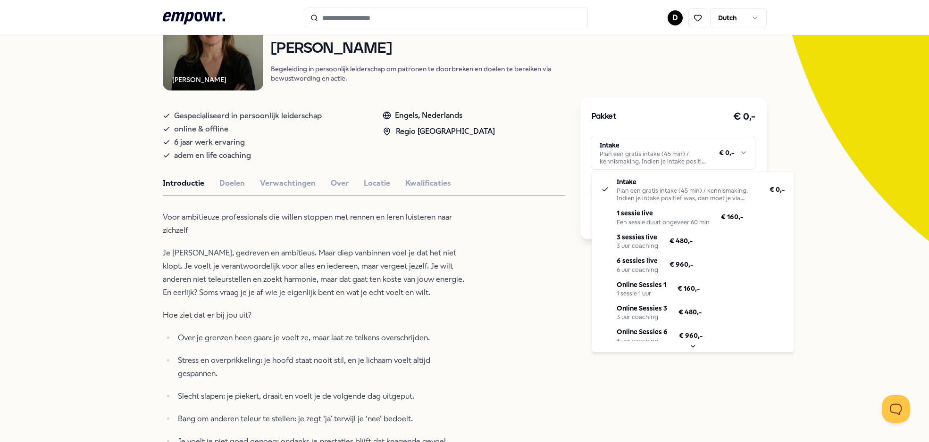
click at [285, 185] on html ".empowr-logo_svg__cls-1{fill:#03032f} D Dutch Alle categorieën Self-care librar…" at bounding box center [464, 221] width 929 height 442
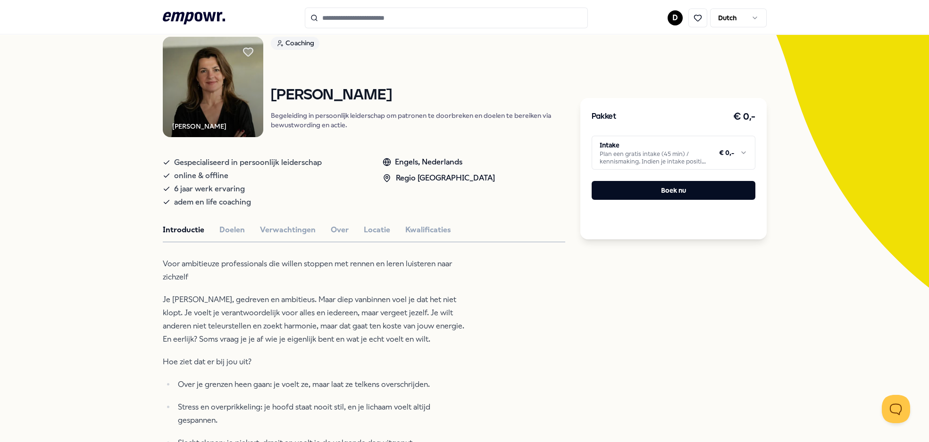
scroll to position [72, 0]
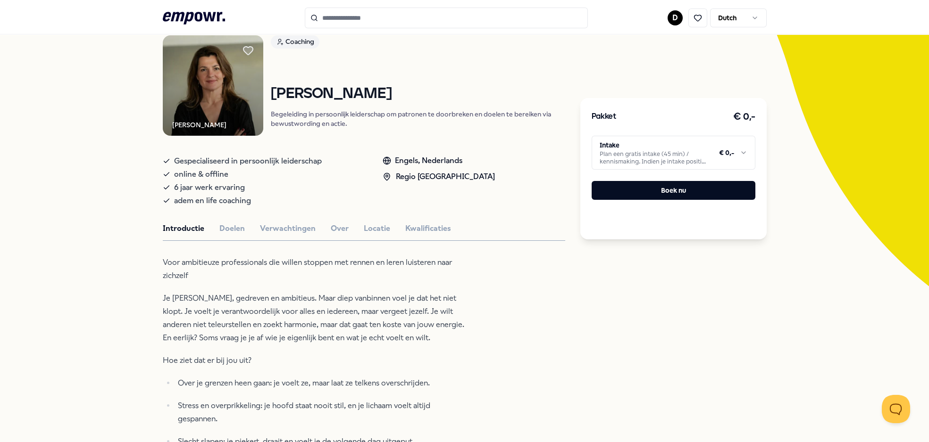
click at [743, 154] on html ".empowr-logo_svg__cls-1{fill:#03032f} D Dutch Alle categorieën Self-care librar…" at bounding box center [464, 221] width 929 height 442
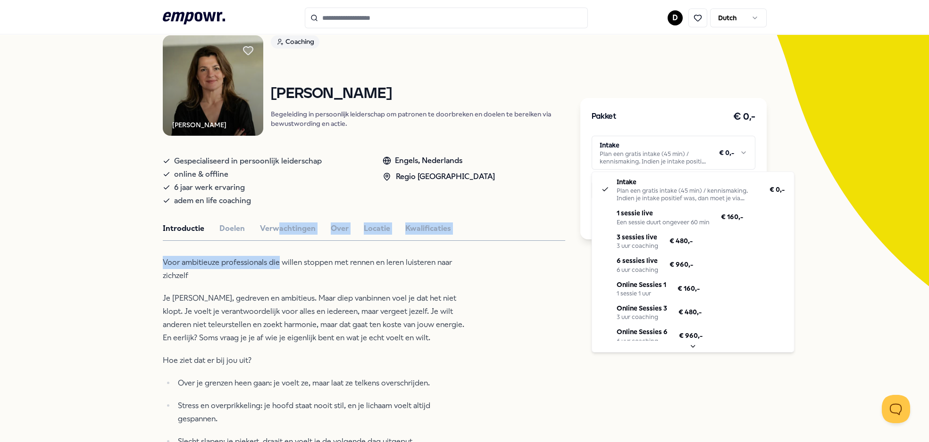
click at [274, 297] on html ".empowr-logo_svg__cls-1{fill:#03032f} D Dutch Alle categorieën Self-care librar…" at bounding box center [464, 221] width 929 height 442
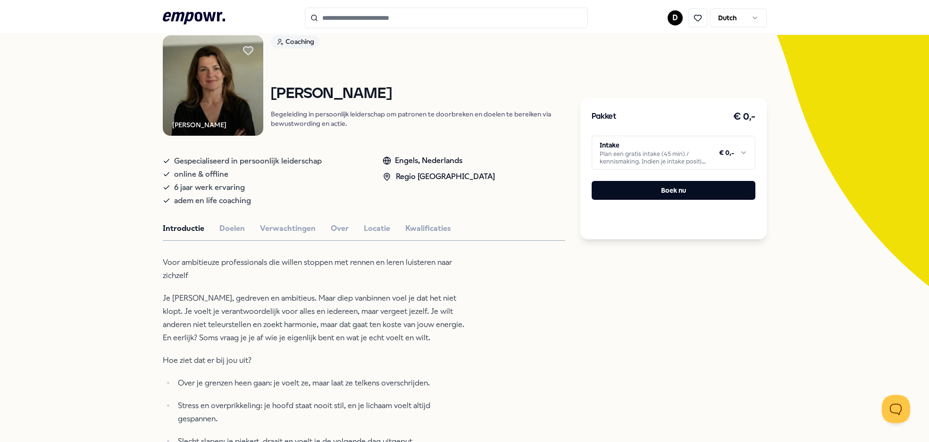
click at [271, 306] on p "Je [PERSON_NAME], gedreven en ambitieus. Maar diep vanbinnen voel je dat het ni…" at bounding box center [316, 318] width 307 height 53
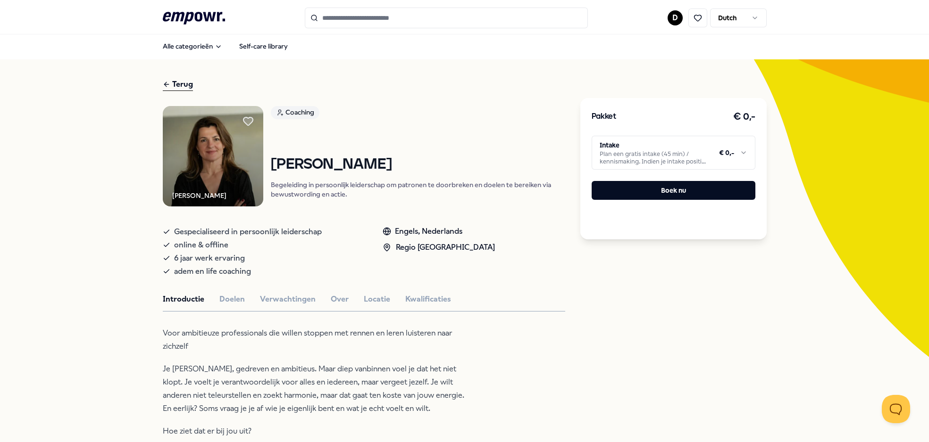
scroll to position [0, 0]
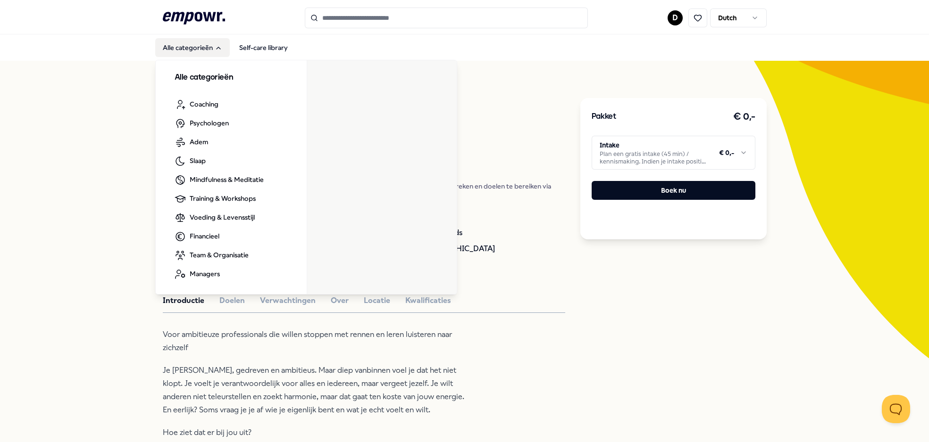
click at [195, 53] on button "Alle categorieën" at bounding box center [192, 47] width 75 height 19
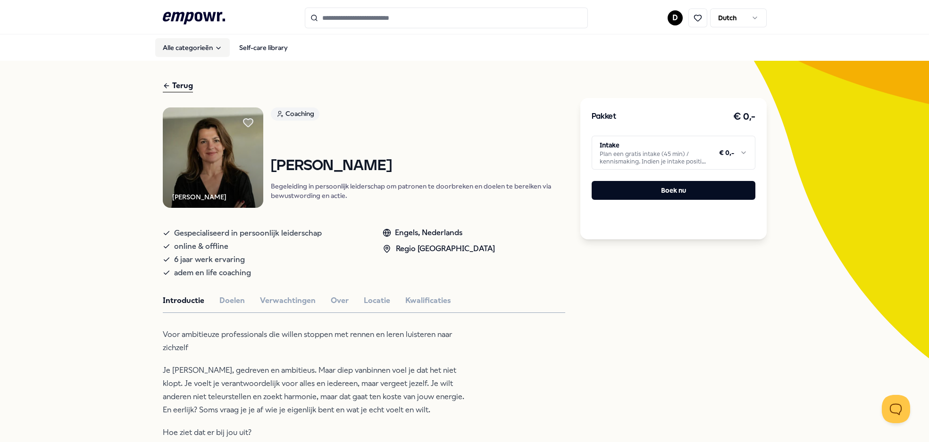
click at [195, 53] on button "Alle categorieën" at bounding box center [192, 47] width 75 height 19
click at [371, 36] on div "Alle categorieën Self-care library" at bounding box center [465, 47] width 604 height 23
click at [182, 84] on div "Terug" at bounding box center [178, 86] width 30 height 13
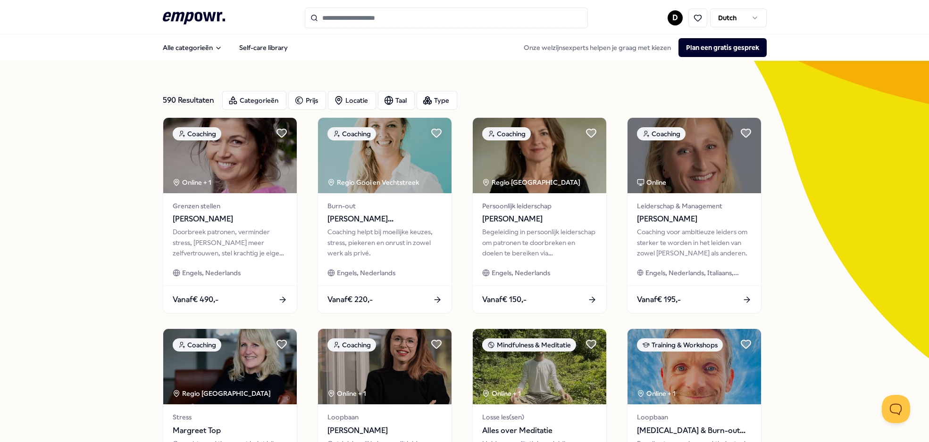
click at [357, 23] on input "Search for products, categories or subcategories" at bounding box center [446, 18] width 283 height 21
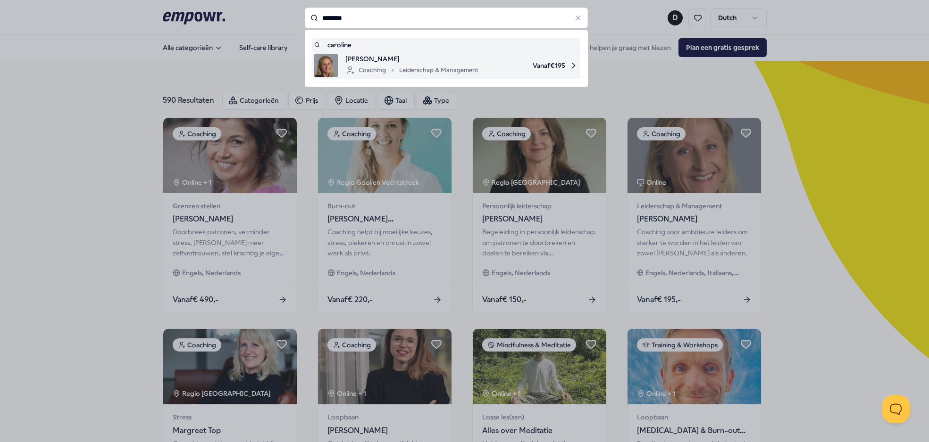
click at [386, 64] on span "[PERSON_NAME]" at bounding box center [411, 59] width 133 height 10
type input "********"
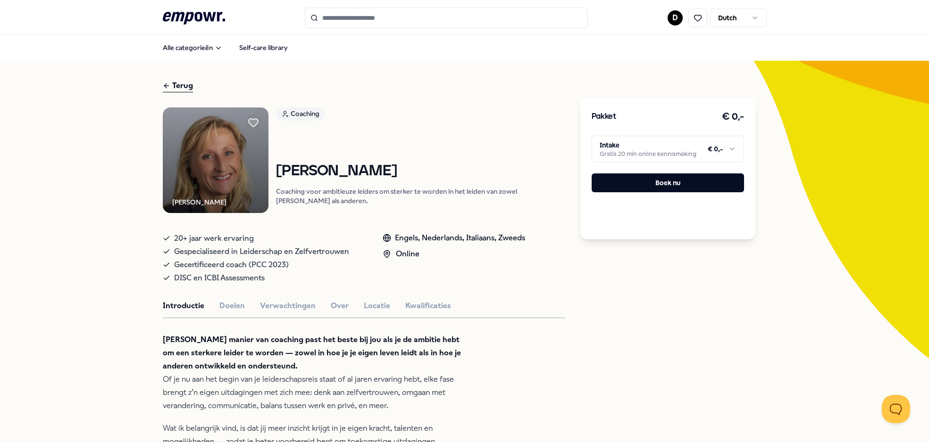
click at [380, 18] on input "Search for products, categories or subcategories" at bounding box center [446, 18] width 283 height 21
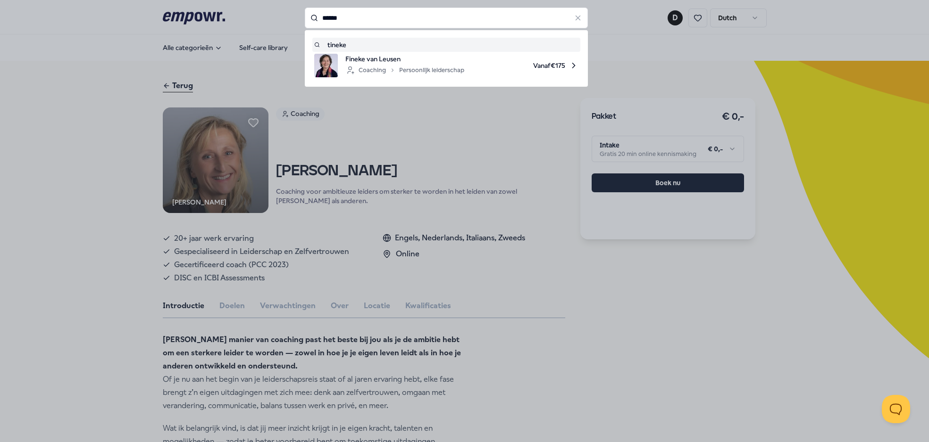
type input "******"
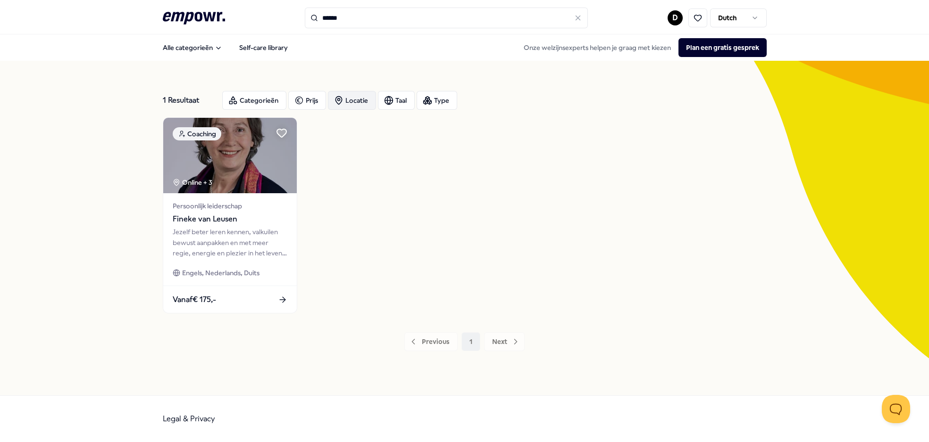
click at [337, 101] on circle "button" at bounding box center [338, 100] width 2 height 2
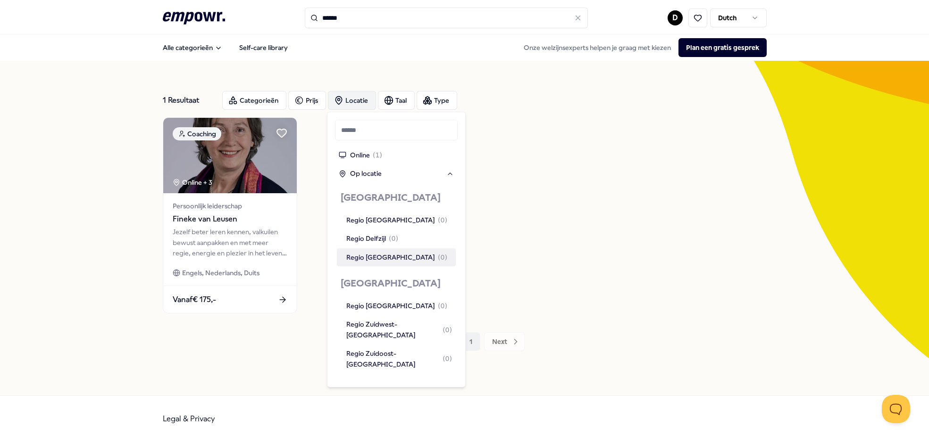
click at [541, 246] on div "Coaching Online + 3 Persoonlijk leiderschap [PERSON_NAME] Jezelf beter leren ke…" at bounding box center [465, 215] width 604 height 196
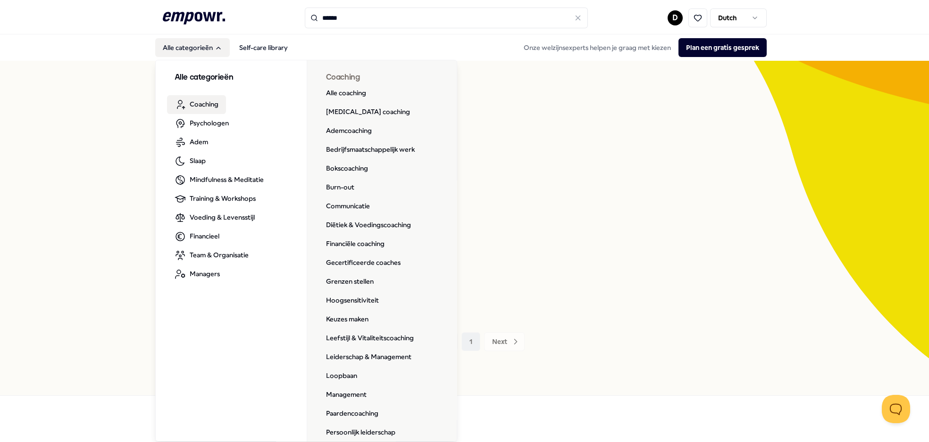
click at [203, 100] on span "Coaching" at bounding box center [204, 104] width 29 height 10
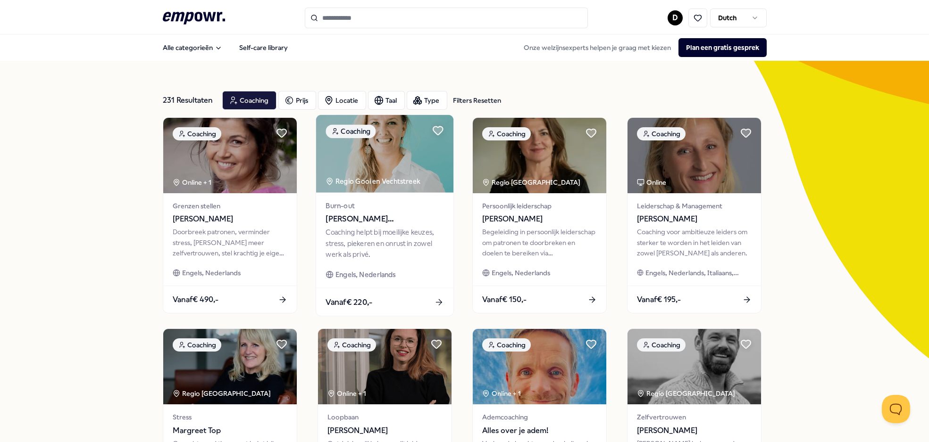
click at [412, 181] on div "Regio Gooi en Vechtstreek" at bounding box center [373, 181] width 96 height 11
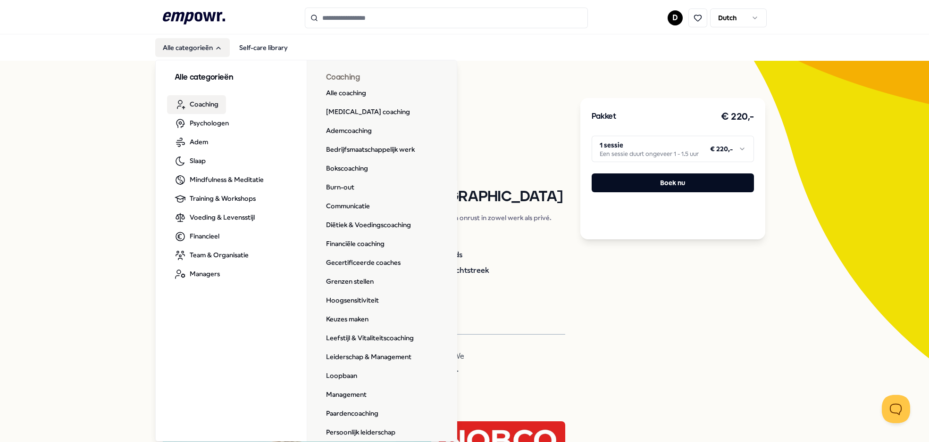
click at [201, 107] on span "Coaching" at bounding box center [204, 104] width 29 height 10
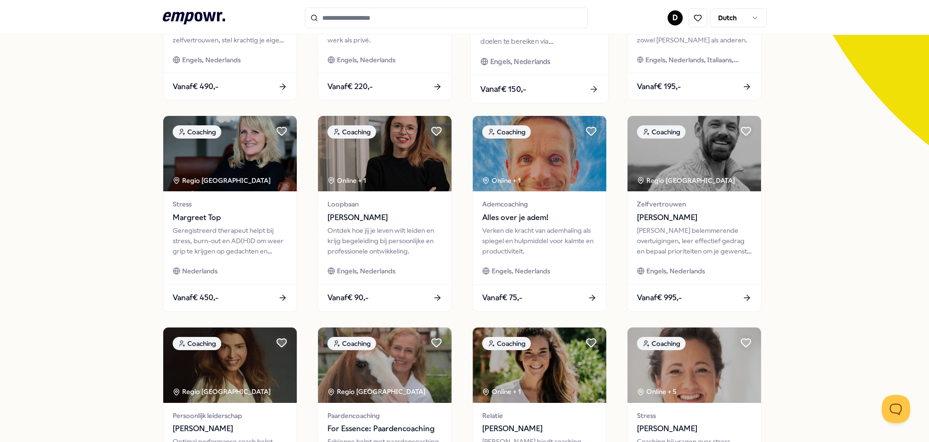
scroll to position [270, 0]
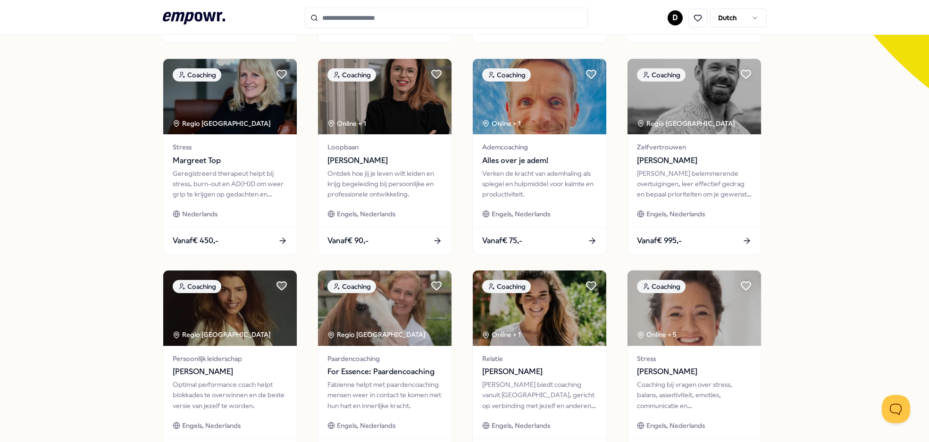
click at [438, 23] on input "Search for products, categories or subcategories" at bounding box center [446, 18] width 283 height 21
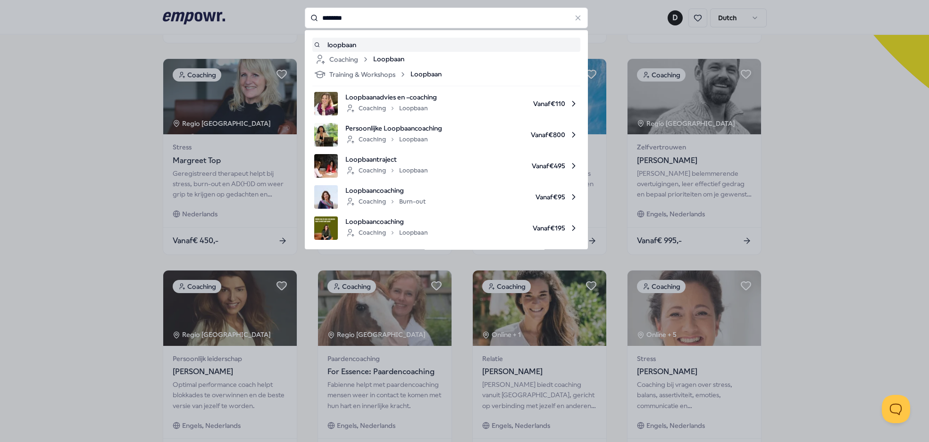
type input "********"
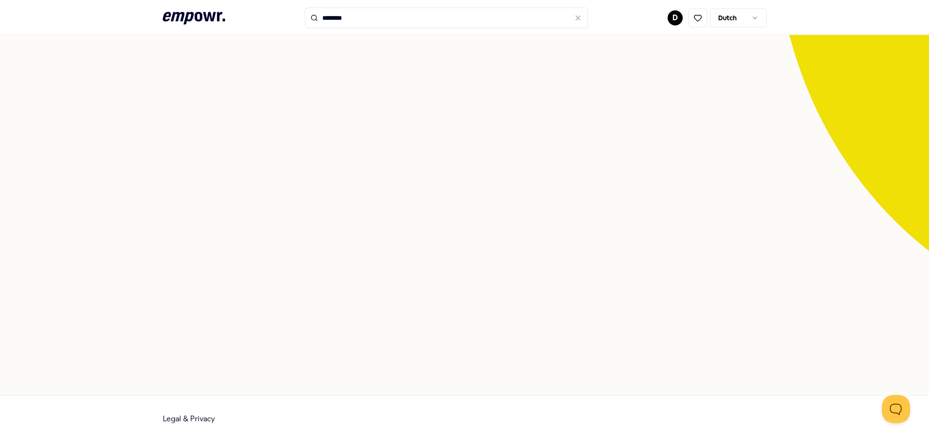
scroll to position [61, 0]
